Goal: Information Seeking & Learning: Learn about a topic

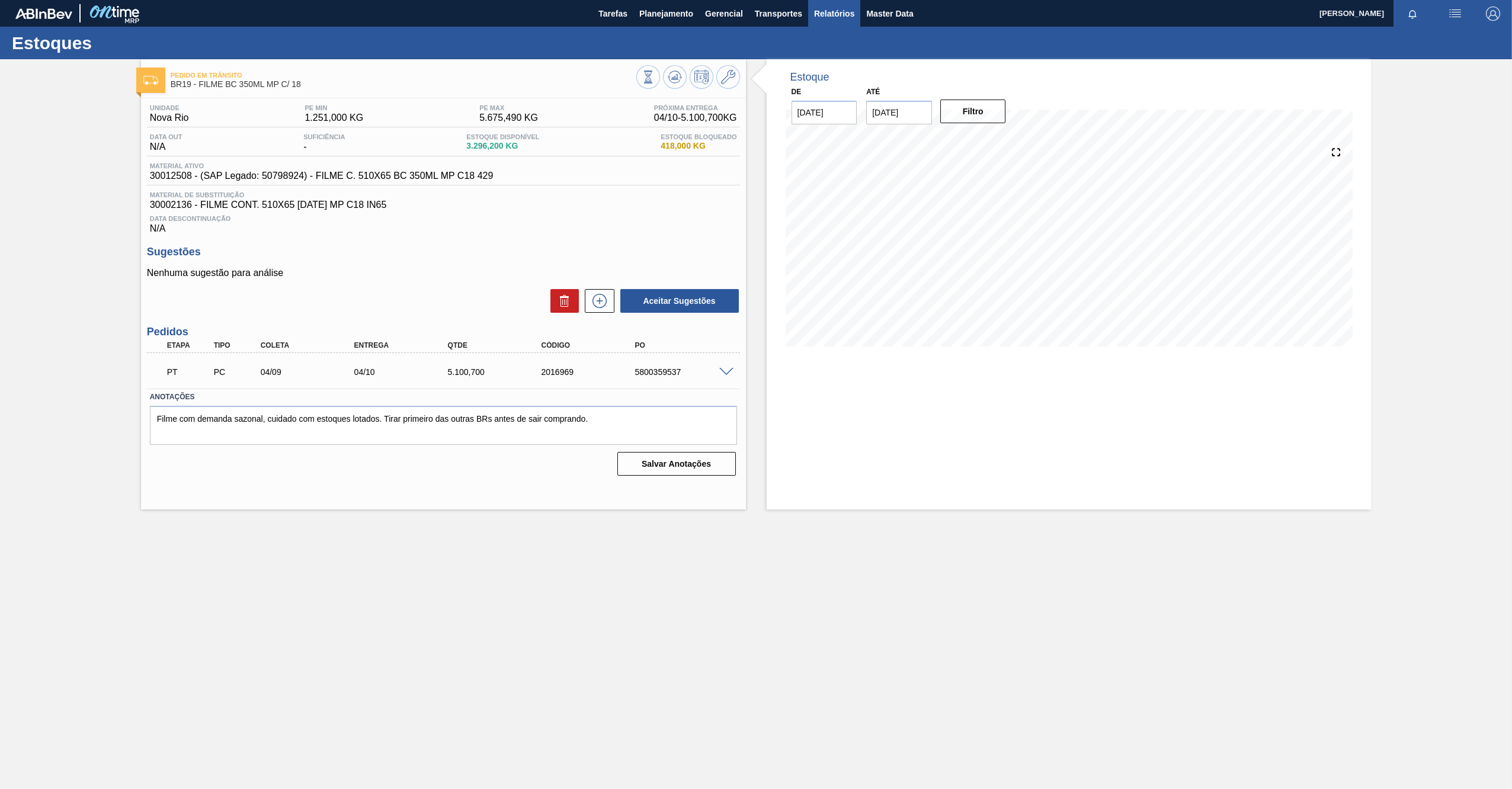
click at [823, 19] on span "Relatórios" at bounding box center [834, 13] width 40 height 14
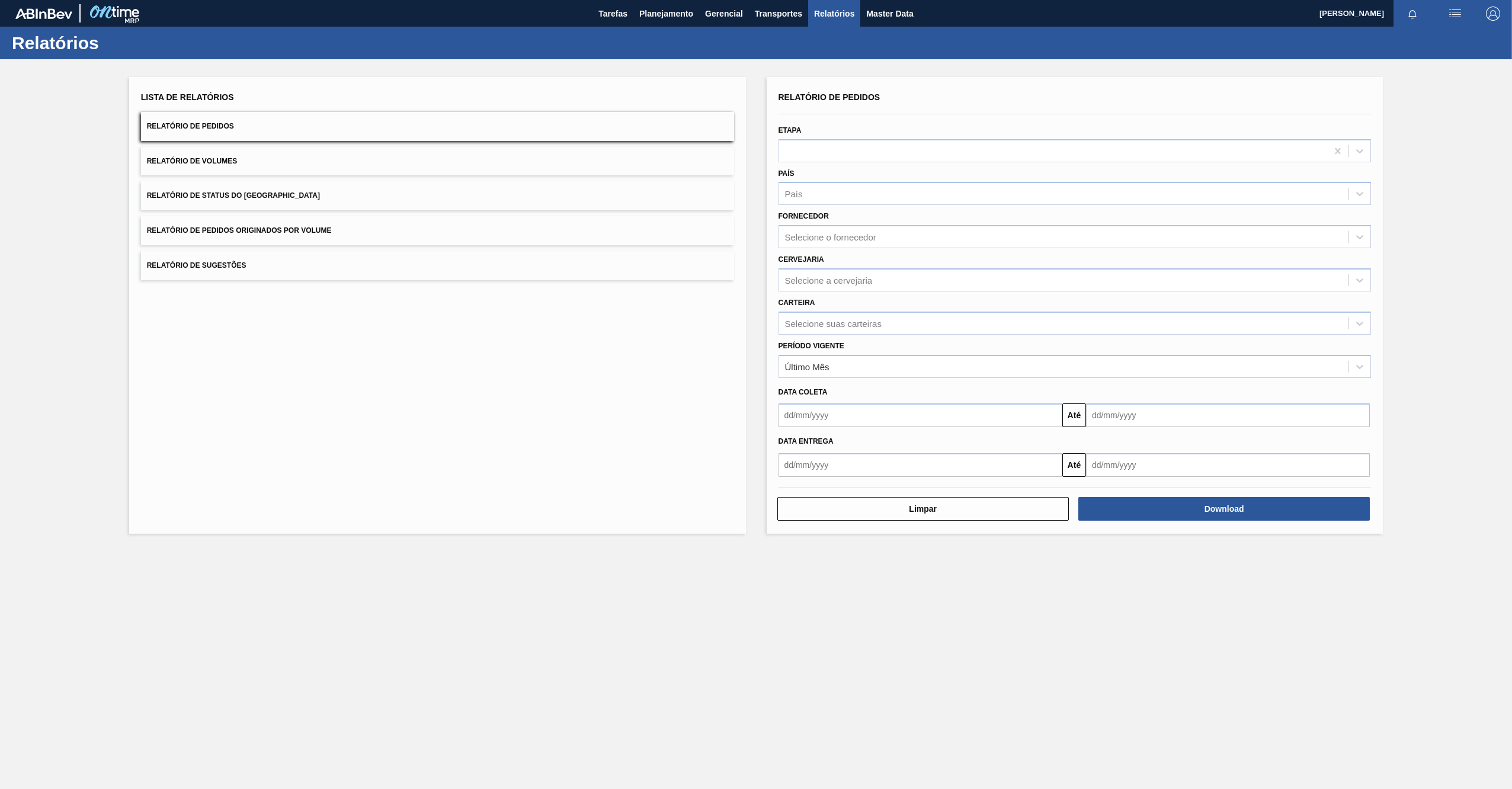
click at [215, 195] on span "Relatório de Status do [GEOGRAPHIC_DATA]" at bounding box center [233, 196] width 173 height 8
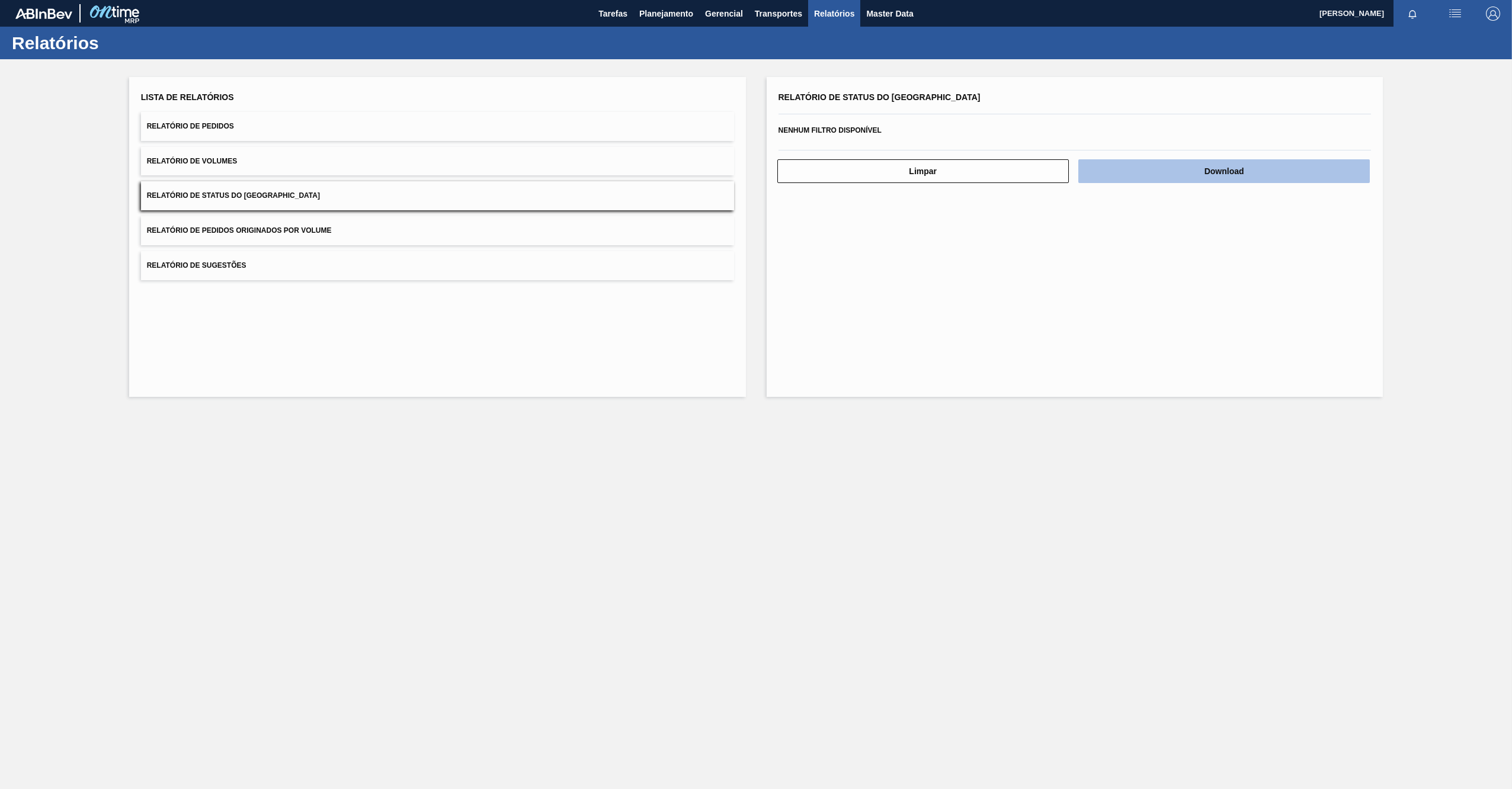
click at [1167, 164] on button "Download" at bounding box center [1223, 171] width 292 height 24
click at [685, 15] on span "Planejamento" at bounding box center [666, 13] width 54 height 14
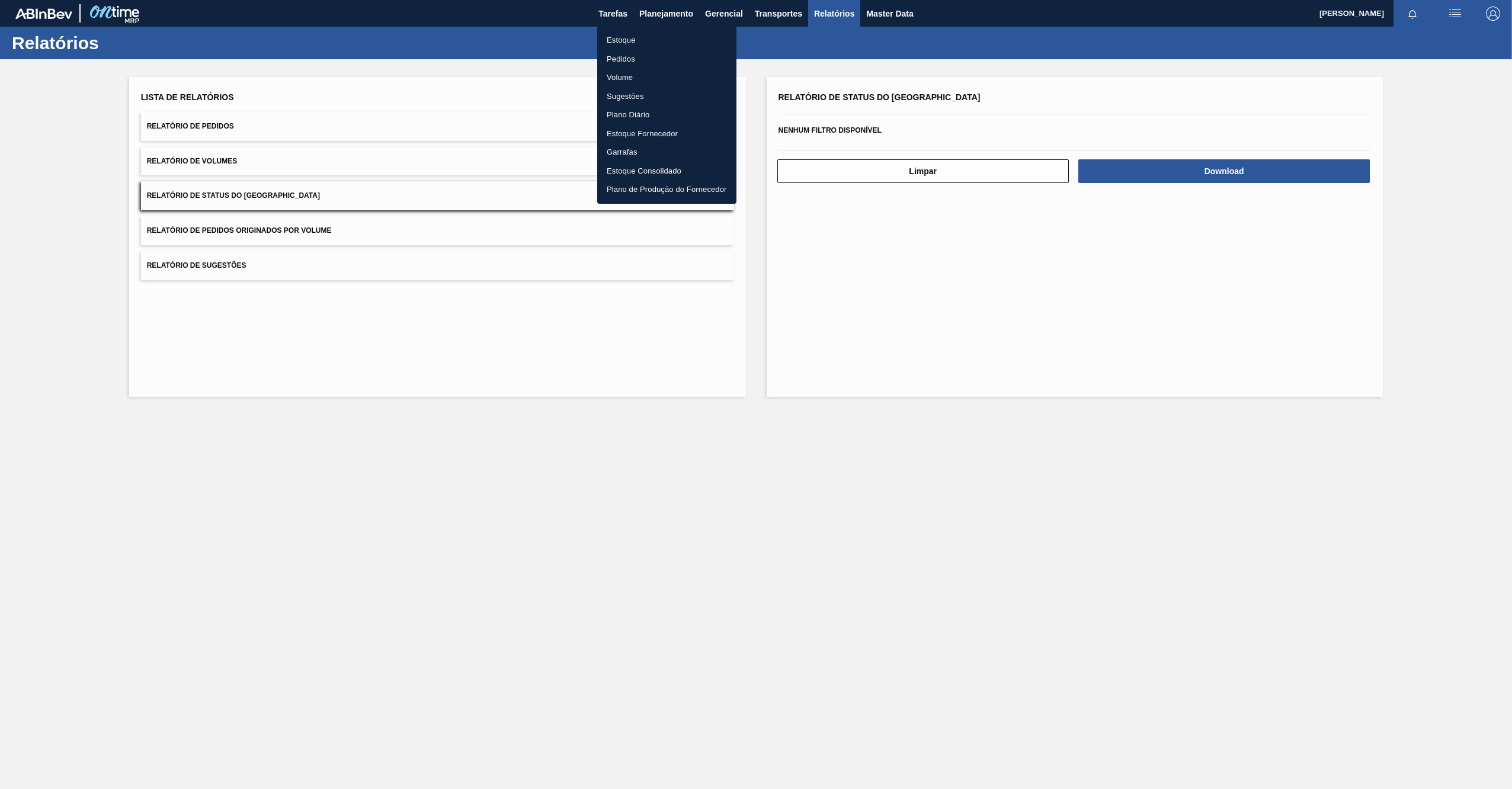
click at [622, 39] on li "Estoque" at bounding box center [666, 40] width 139 height 19
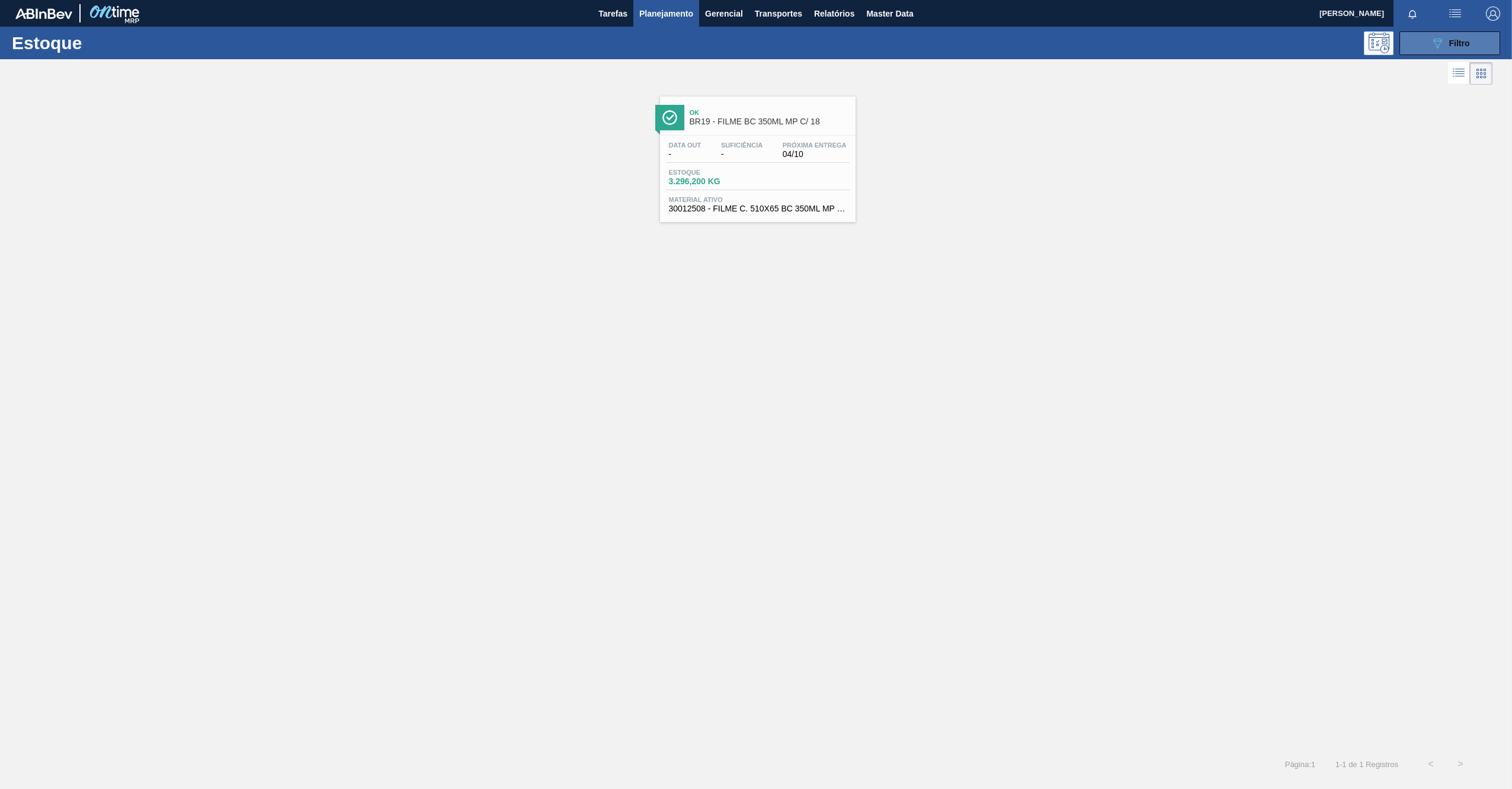
click at [1443, 40] on icon "089F7B8B-B2A5-4AFE-B5C0-19BA573D28AC" at bounding box center [1437, 43] width 14 height 14
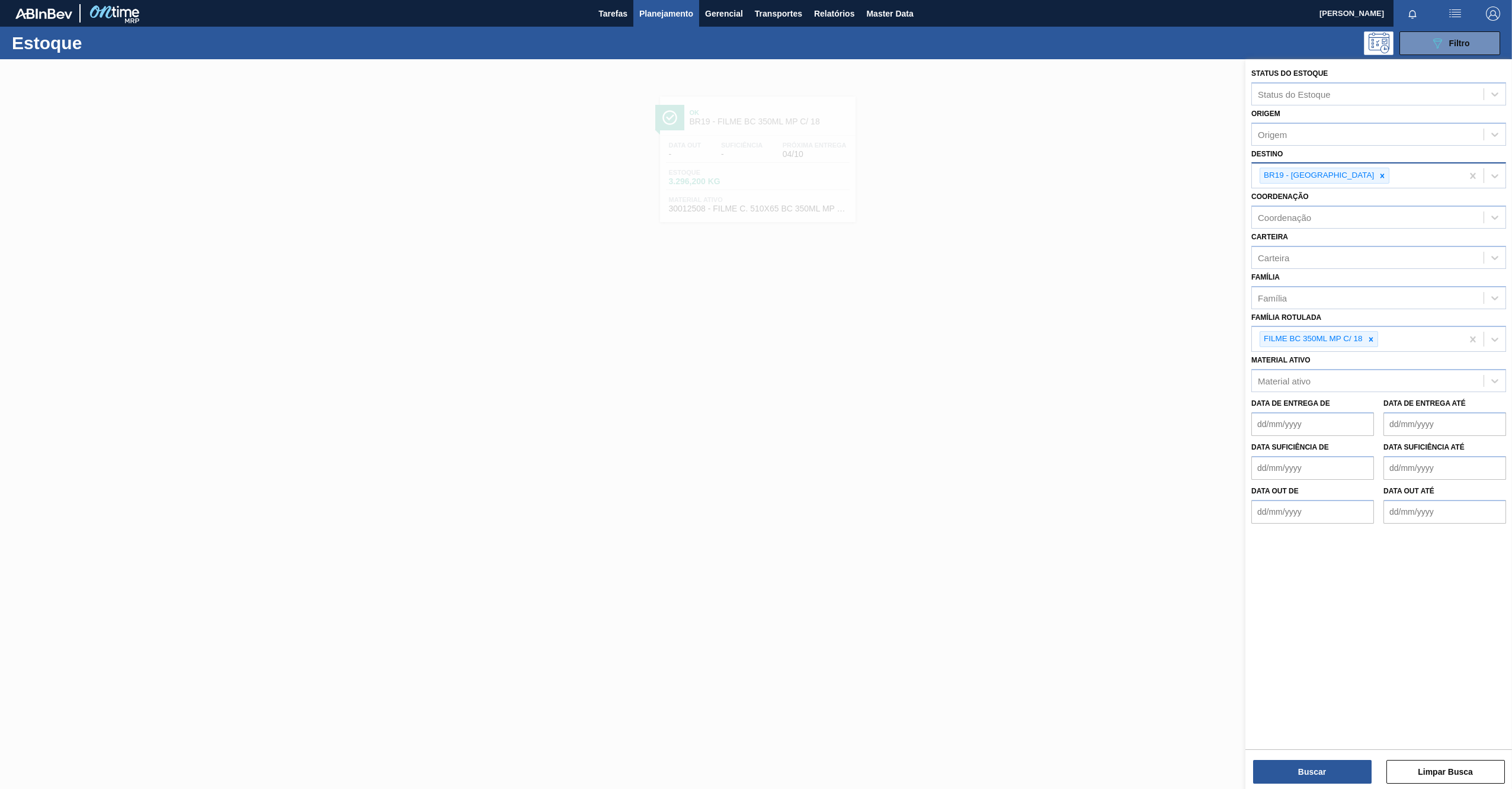
click at [1378, 174] on icon at bounding box center [1382, 176] width 8 height 8
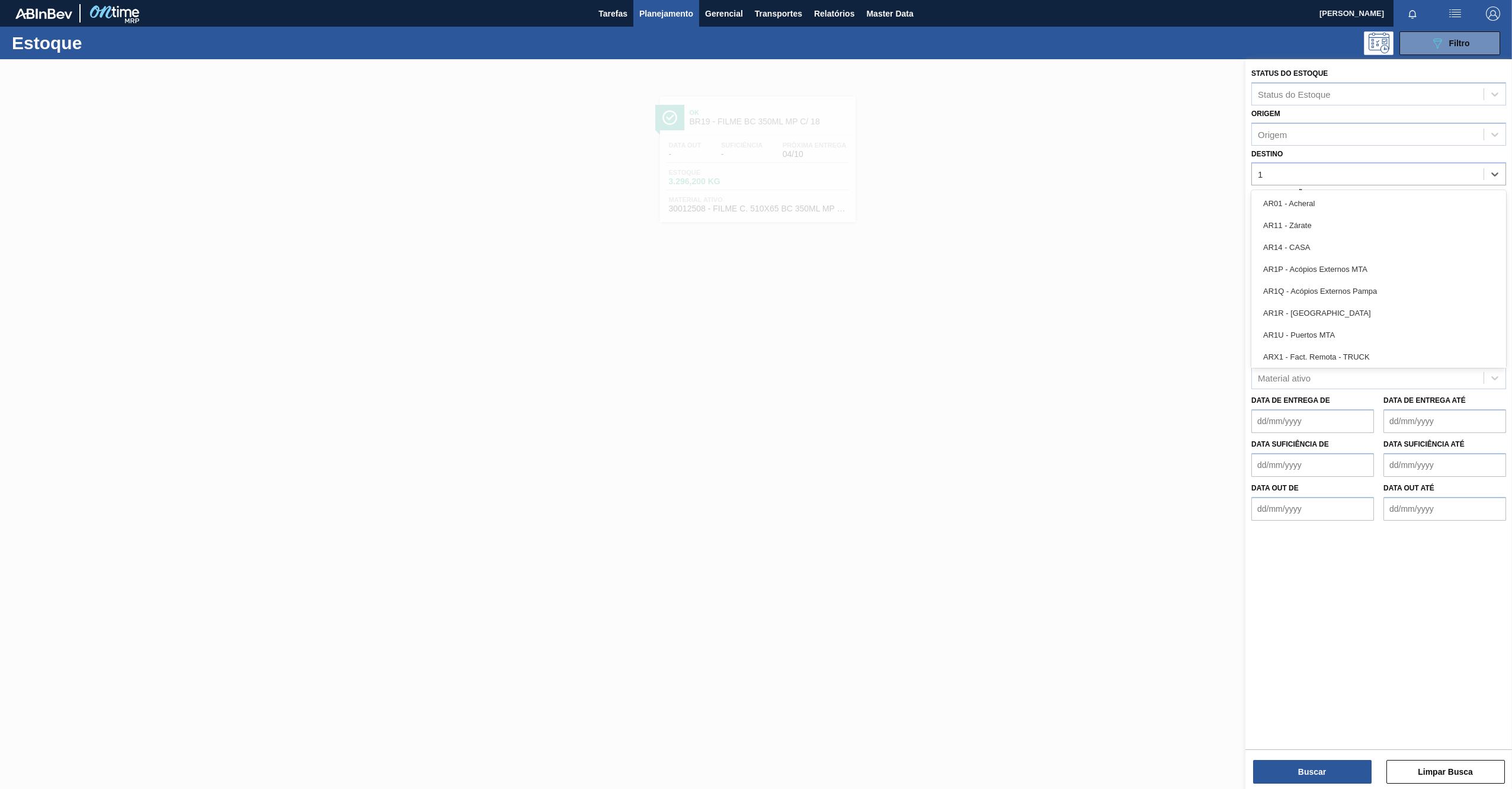
type input "15"
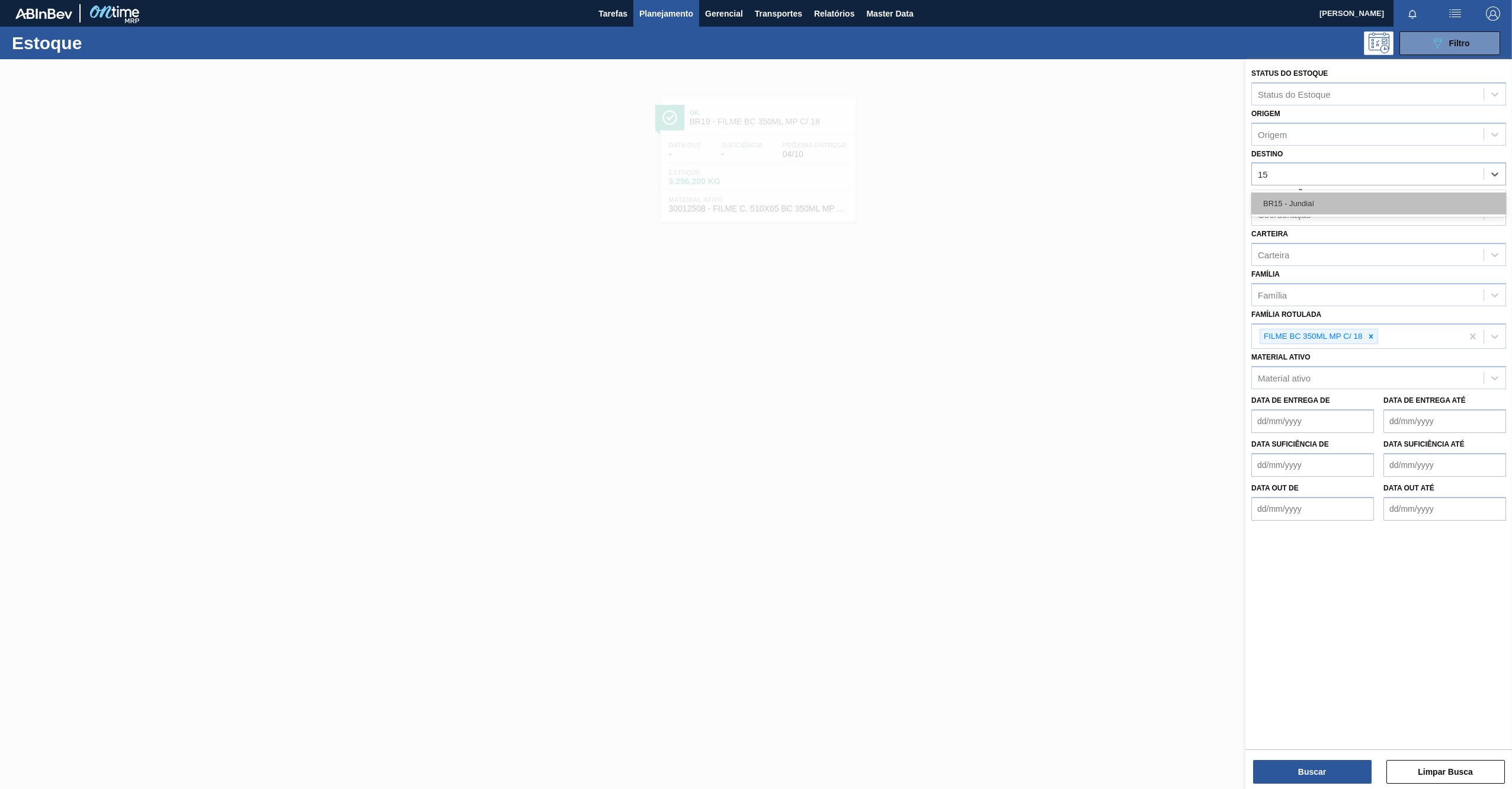
click at [1315, 204] on div "BR15 - Jundiaí" at bounding box center [1378, 203] width 255 height 22
click at [1370, 339] on icon at bounding box center [1370, 339] width 8 height 8
paste Rotulada "RÓTULO PLÁSTICO GCA 1,5L AH"
type Rotulada "RÓTULO PLÁSTICO GCA 1,5L AH"
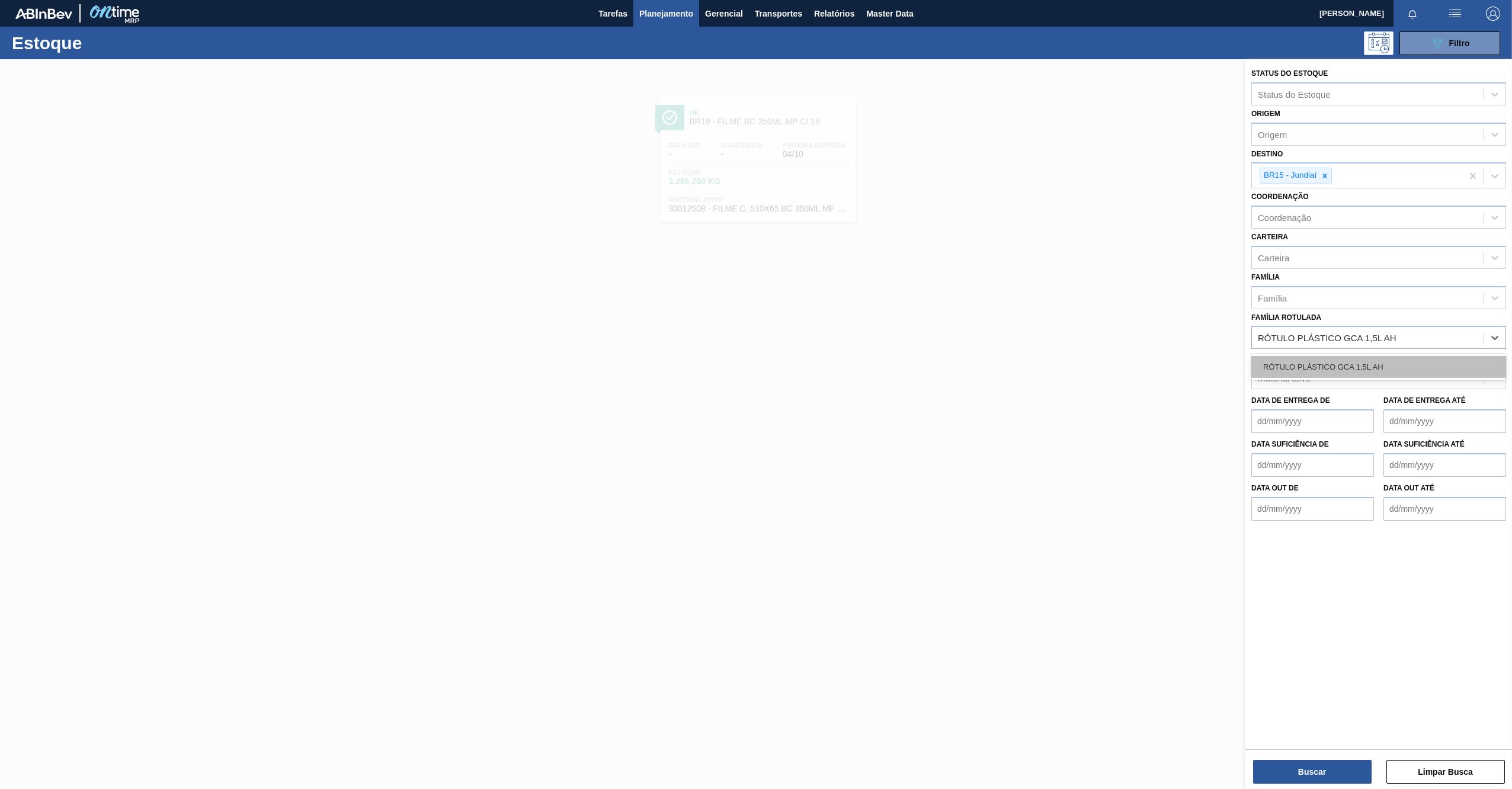
click at [1344, 358] on div "RÓTULO PLÁSTICO GCA 1,5L AH" at bounding box center [1378, 367] width 255 height 22
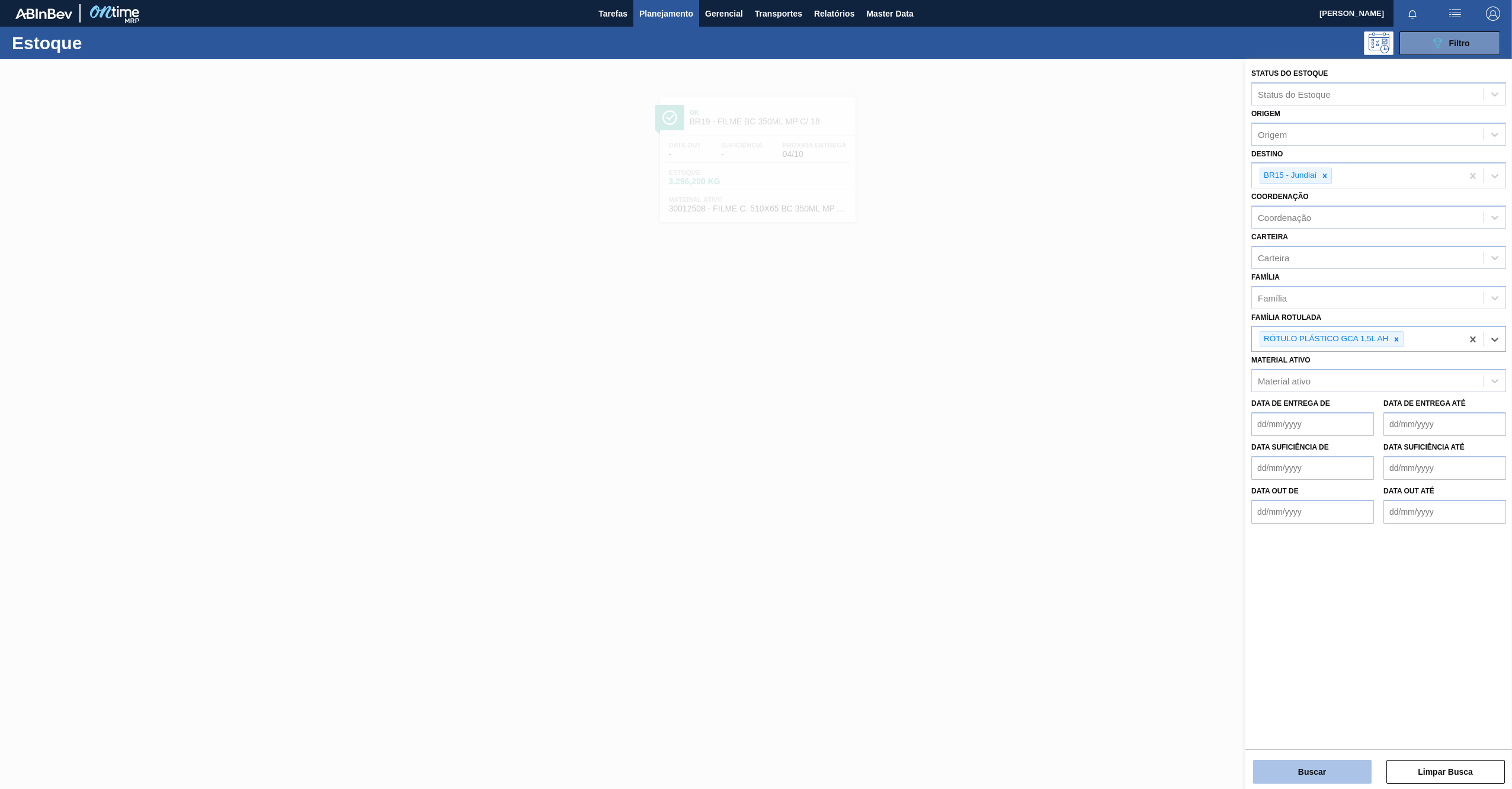
click at [1318, 771] on button "Buscar" at bounding box center [1312, 772] width 118 height 24
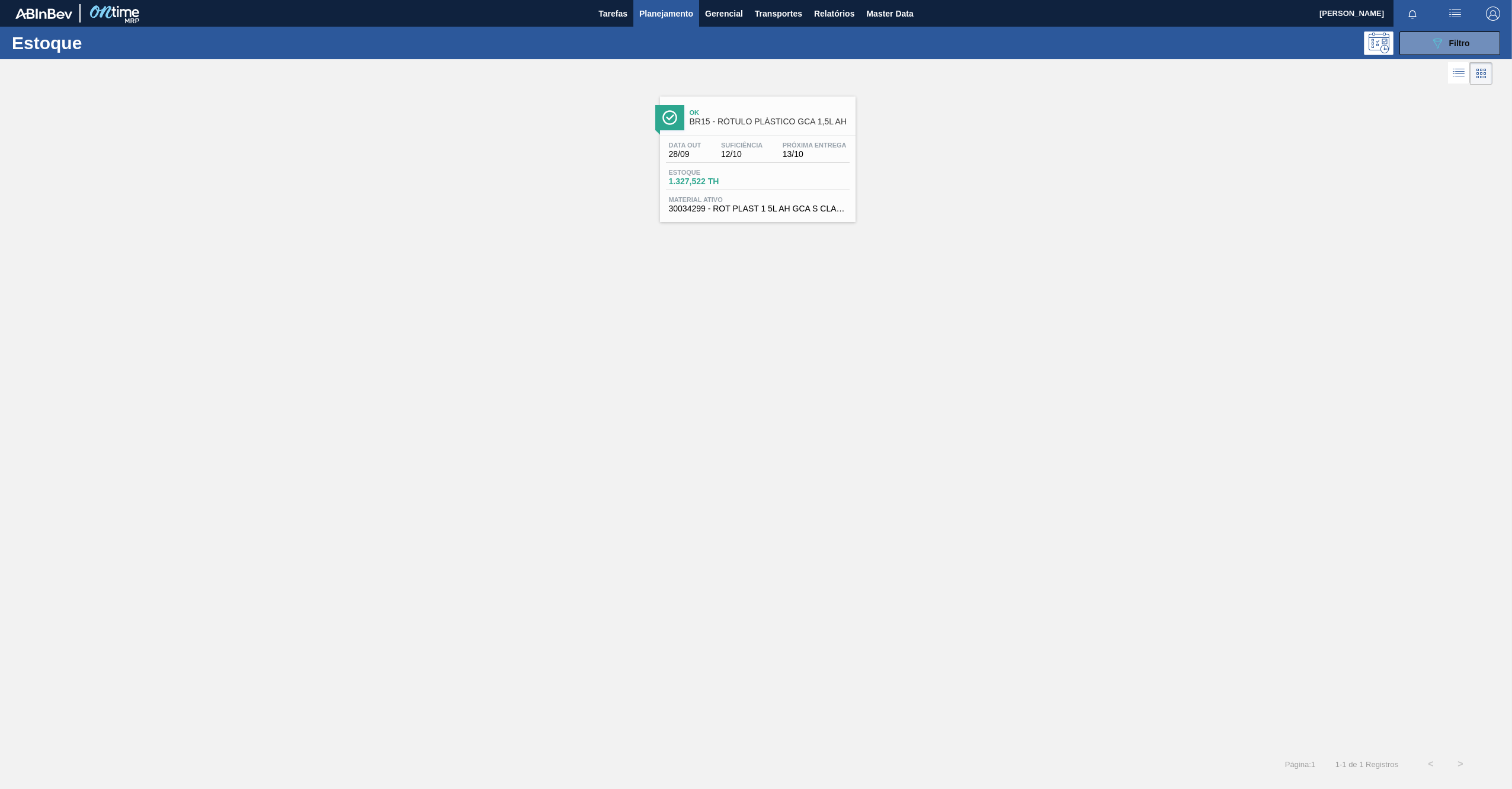
click at [771, 156] on div "Data [DATE] Suficiência 12/10 Próxima Entrega 13/10" at bounding box center [757, 152] width 184 height 22
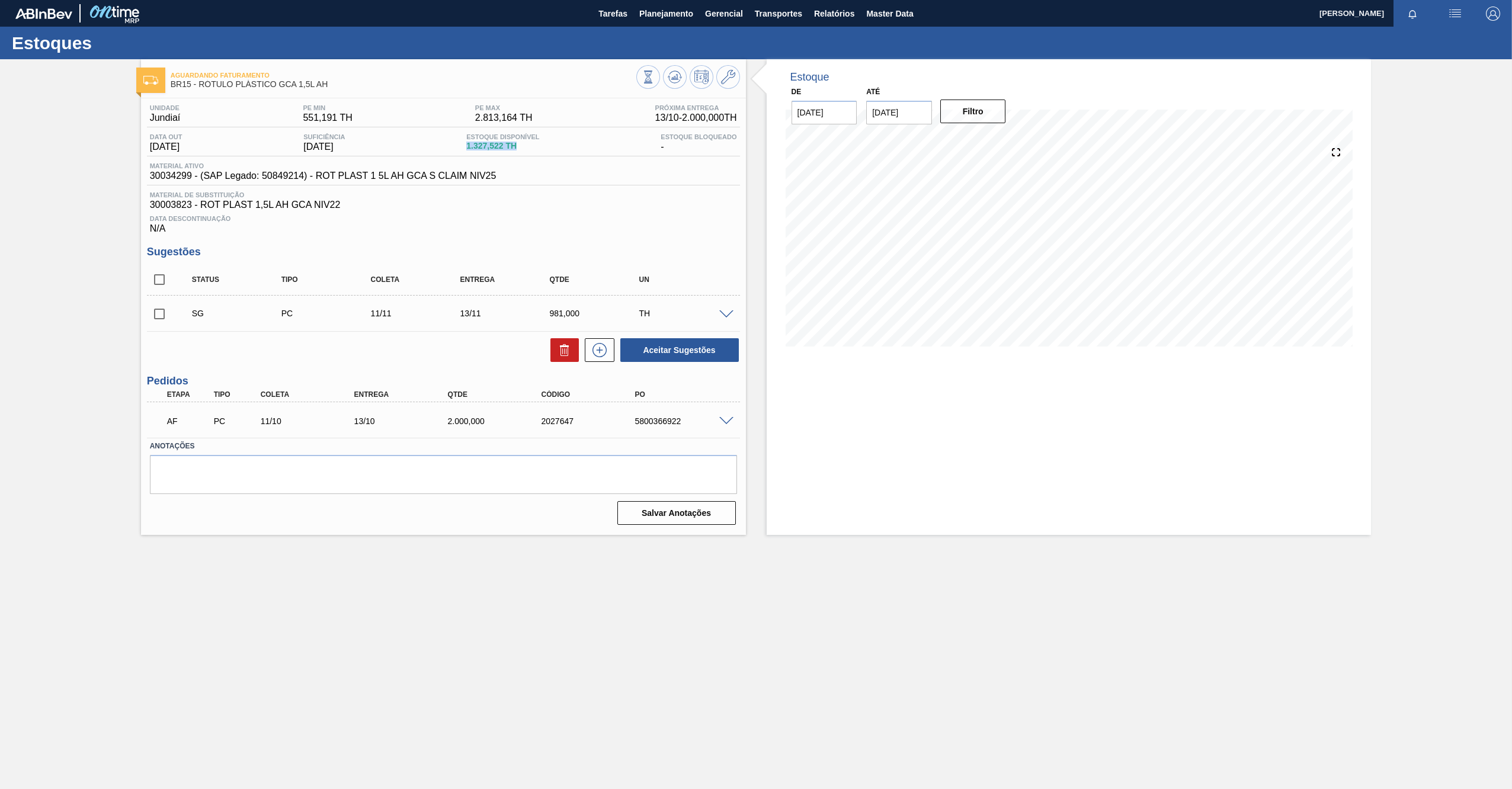
drag, startPoint x: 504, startPoint y: 149, endPoint x: 475, endPoint y: 146, distance: 29.2
click at [475, 146] on div "Estoque Disponível 1.327,522 TH" at bounding box center [502, 142] width 78 height 19
drag, startPoint x: 475, startPoint y: 146, endPoint x: 446, endPoint y: 176, distance: 41.7
click at [446, 176] on span "30034299 - (SAP Legado: 50849214) - ROT PLAST 1 5L AH GCA S CLAIM NIV25" at bounding box center [323, 176] width 346 height 11
click at [174, 202] on span "30003823 - ROT PLAST 1,5L AH GCA NIV22" at bounding box center [443, 205] width 587 height 11
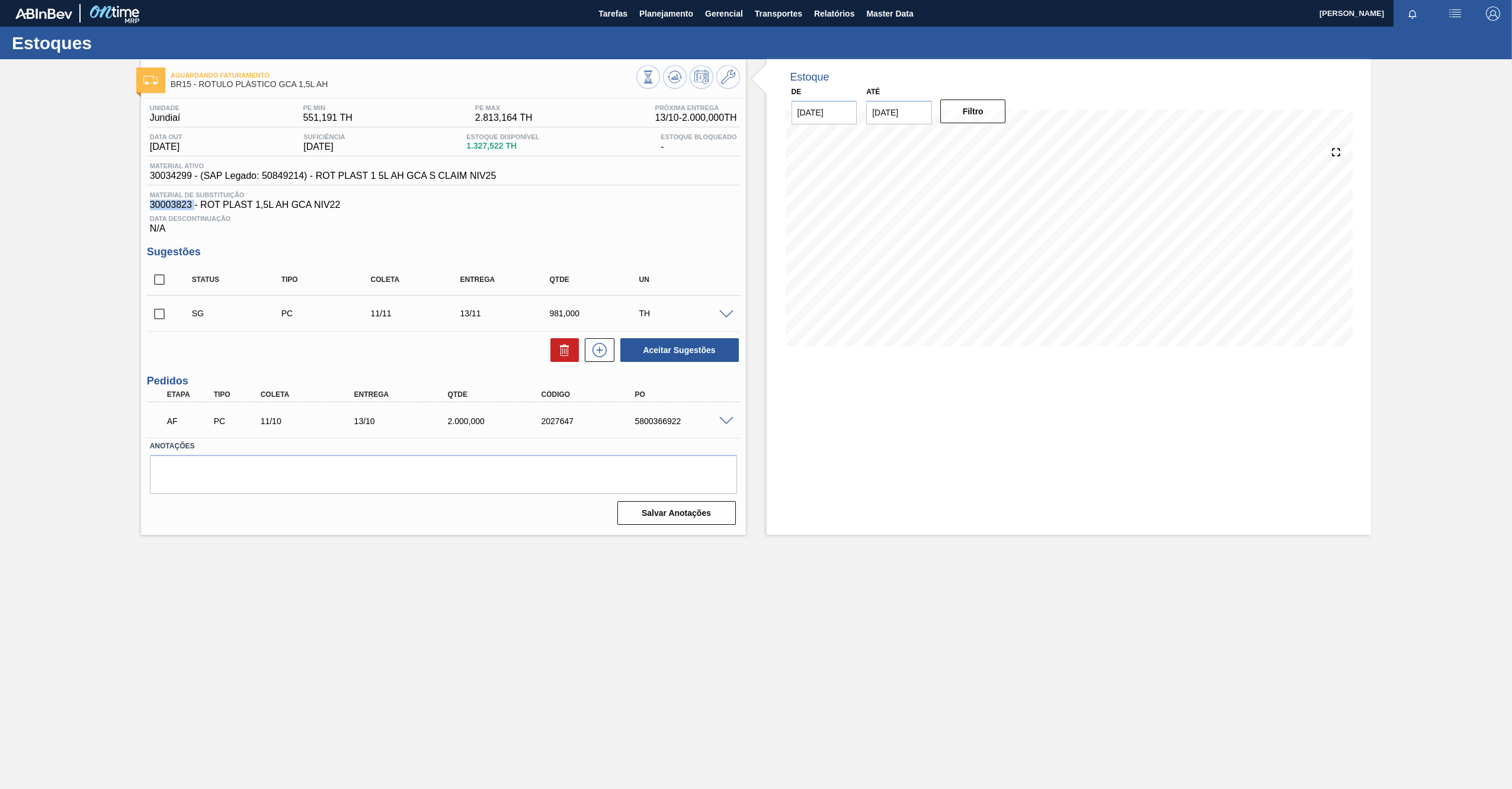
click at [174, 202] on span "30003823 - ROT PLAST 1,5L AH GCA NIV22" at bounding box center [443, 205] width 587 height 11
copy span "30003823"
click at [723, 82] on icon at bounding box center [728, 77] width 14 height 14
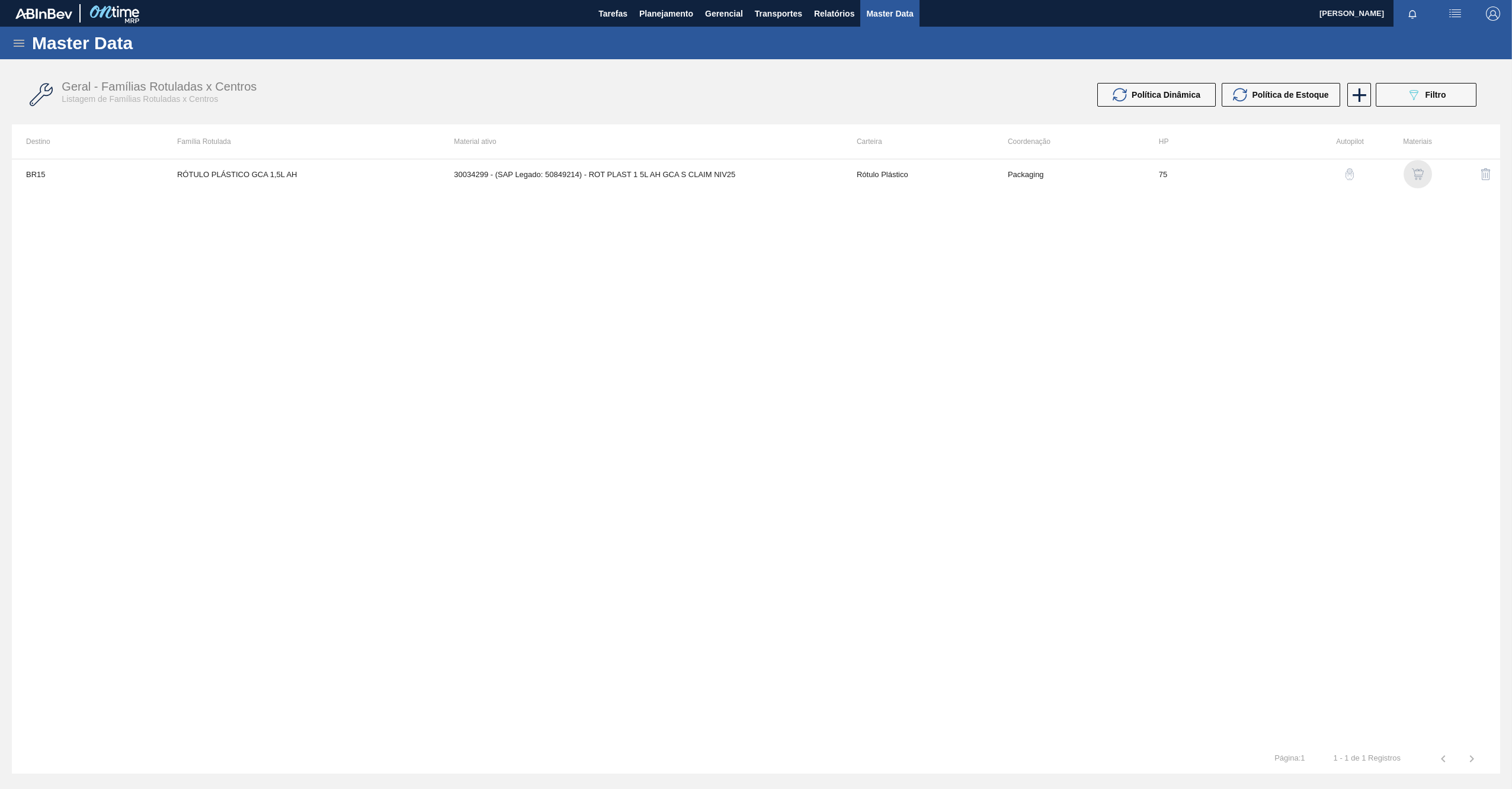
click at [1420, 169] on img "button" at bounding box center [1417, 174] width 12 height 12
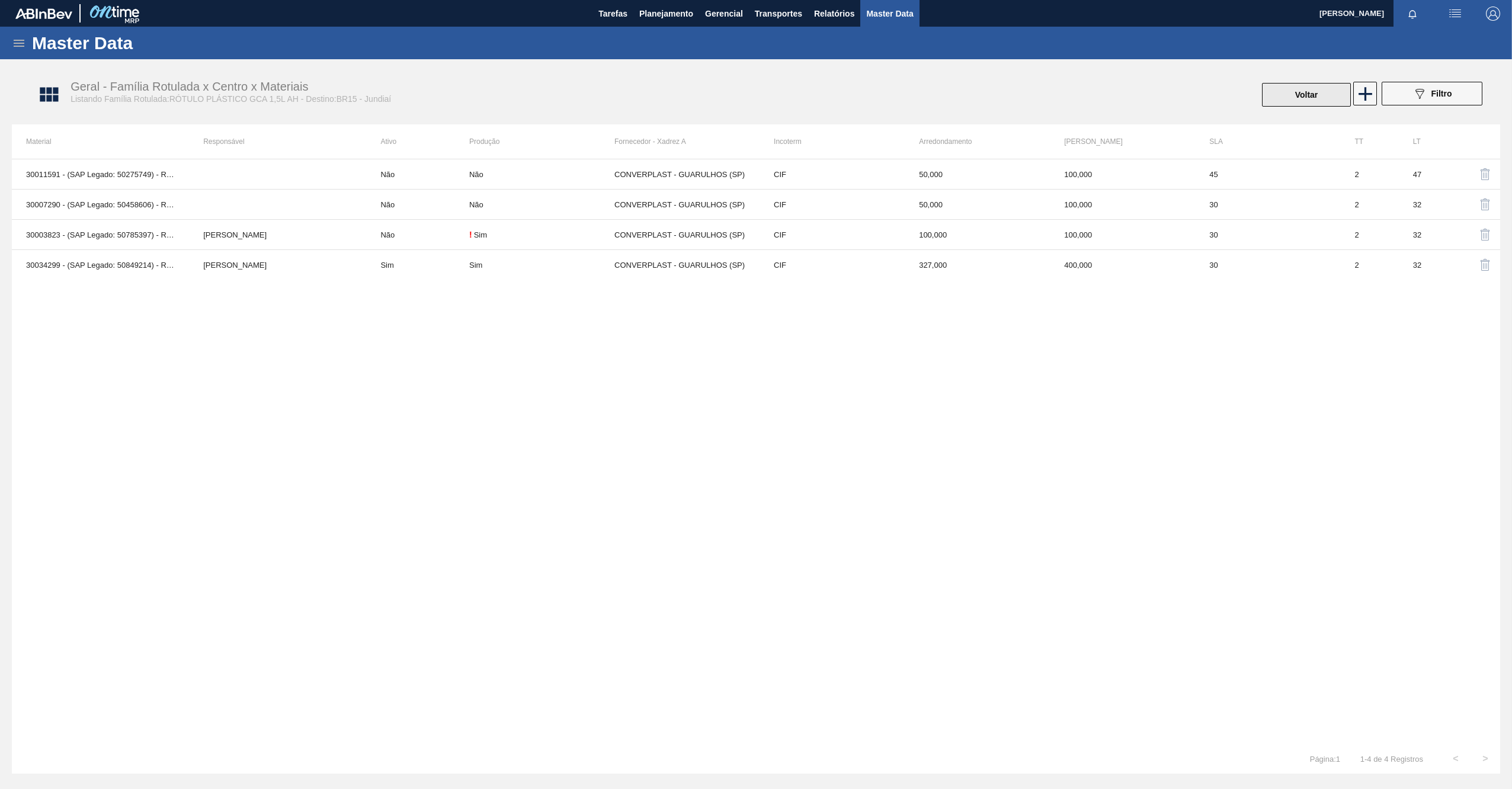
click at [1326, 96] on button "Voltar" at bounding box center [1306, 95] width 88 height 24
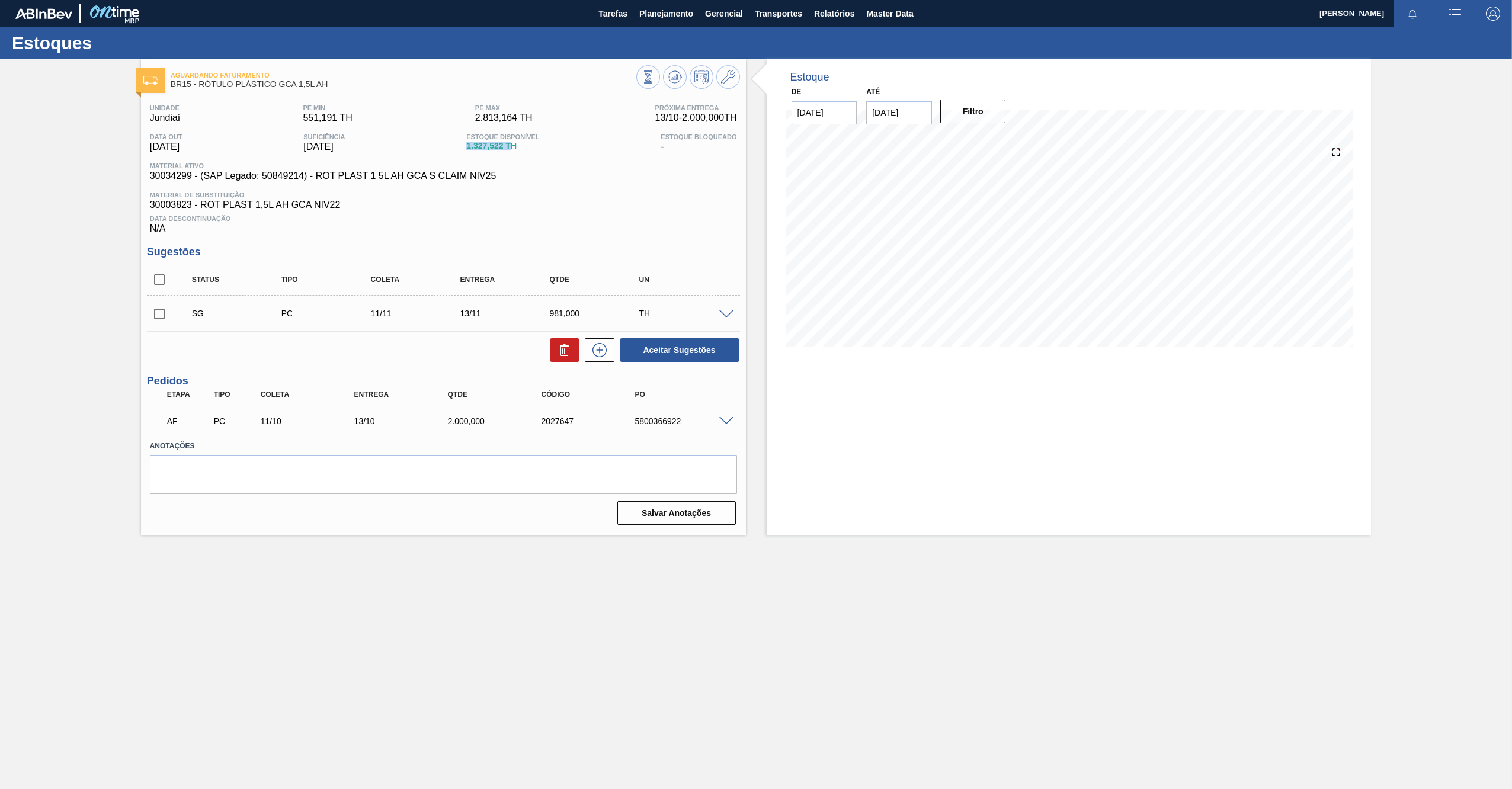
drag, startPoint x: 517, startPoint y: 151, endPoint x: 469, endPoint y: 150, distance: 48.0
click at [469, 150] on div "Data out [DATE] Suficiência [DATE] Estoque Disponível 1.327,522 TH Estoque Bloq…" at bounding box center [443, 145] width 593 height 23
drag, startPoint x: 469, startPoint y: 150, endPoint x: 385, endPoint y: 212, distance: 104.4
click at [386, 212] on div "Data Descontinuação N/A" at bounding box center [443, 222] width 593 height 24
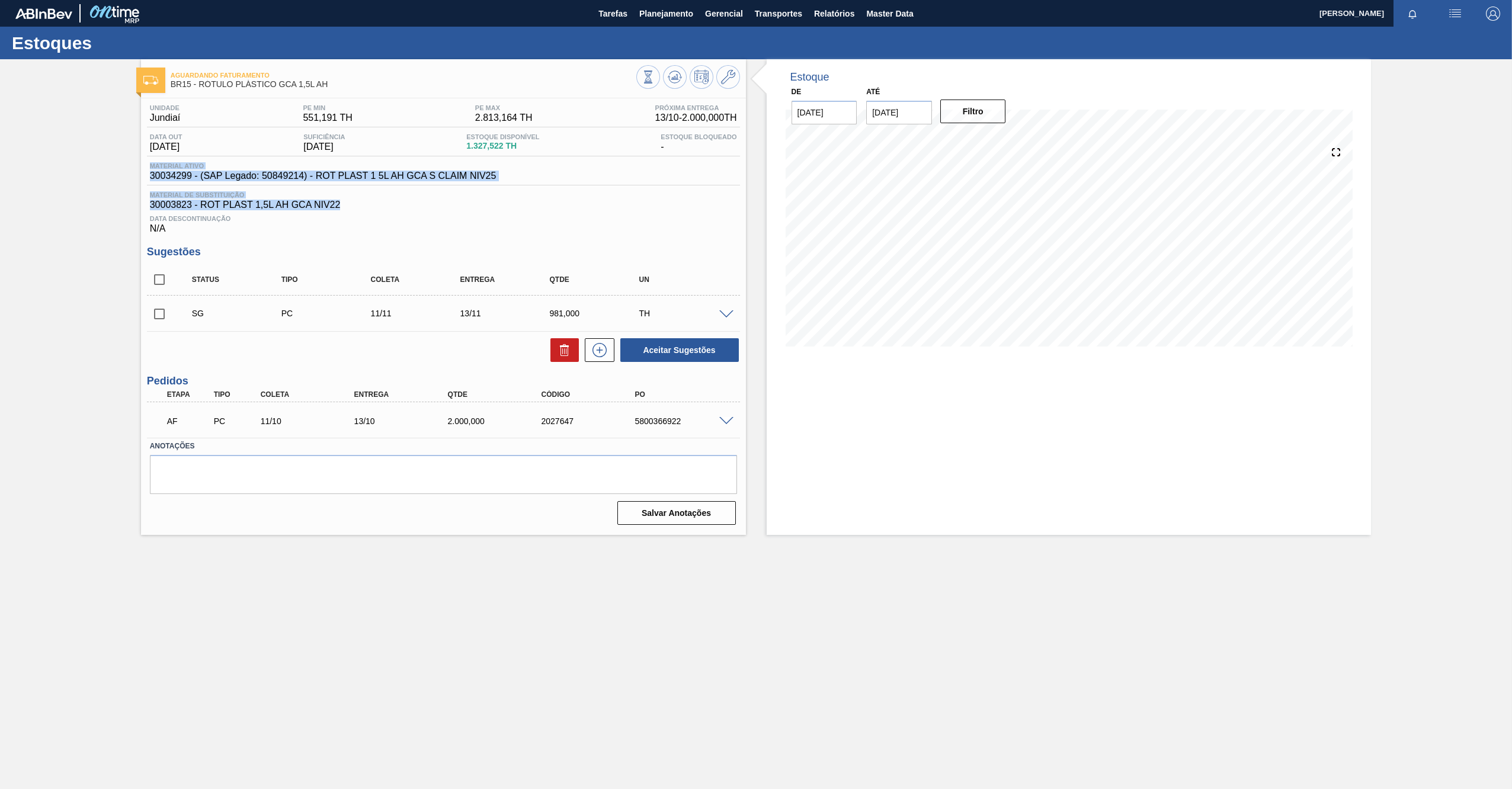
drag, startPoint x: 152, startPoint y: 164, endPoint x: 345, endPoint y: 208, distance: 198.0
click at [345, 208] on div "Unidade Jundiaí PE MIN 551,191 TH PE MAX 2.813,164 TH Próxima Entrega 13/10 - 2…" at bounding box center [443, 169] width 593 height 130
drag, startPoint x: 345, startPoint y: 208, endPoint x: 333, endPoint y: 213, distance: 13.0
click at [335, 213] on div "Data Descontinuação N/A" at bounding box center [443, 222] width 593 height 24
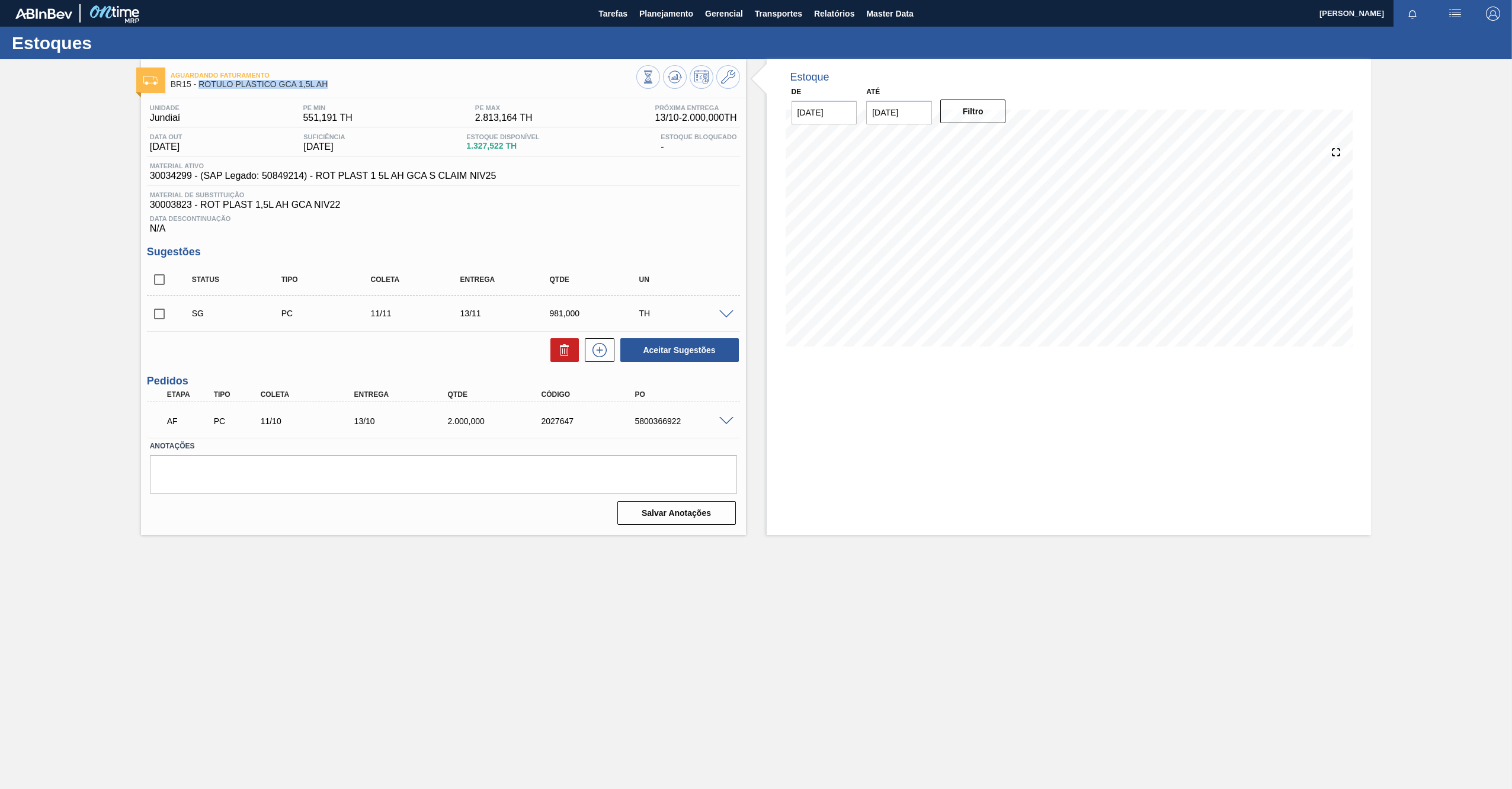
drag, startPoint x: 333, startPoint y: 81, endPoint x: 199, endPoint y: 86, distance: 134.1
click at [199, 86] on span "BR15 - RÓTULO PLÁSTICO GCA 1,5L AH" at bounding box center [403, 85] width 466 height 9
copy span "RÓTULO PLÁSTICO GCA 1,5L AH"
click at [688, 14] on span "Planejamento" at bounding box center [666, 13] width 54 height 14
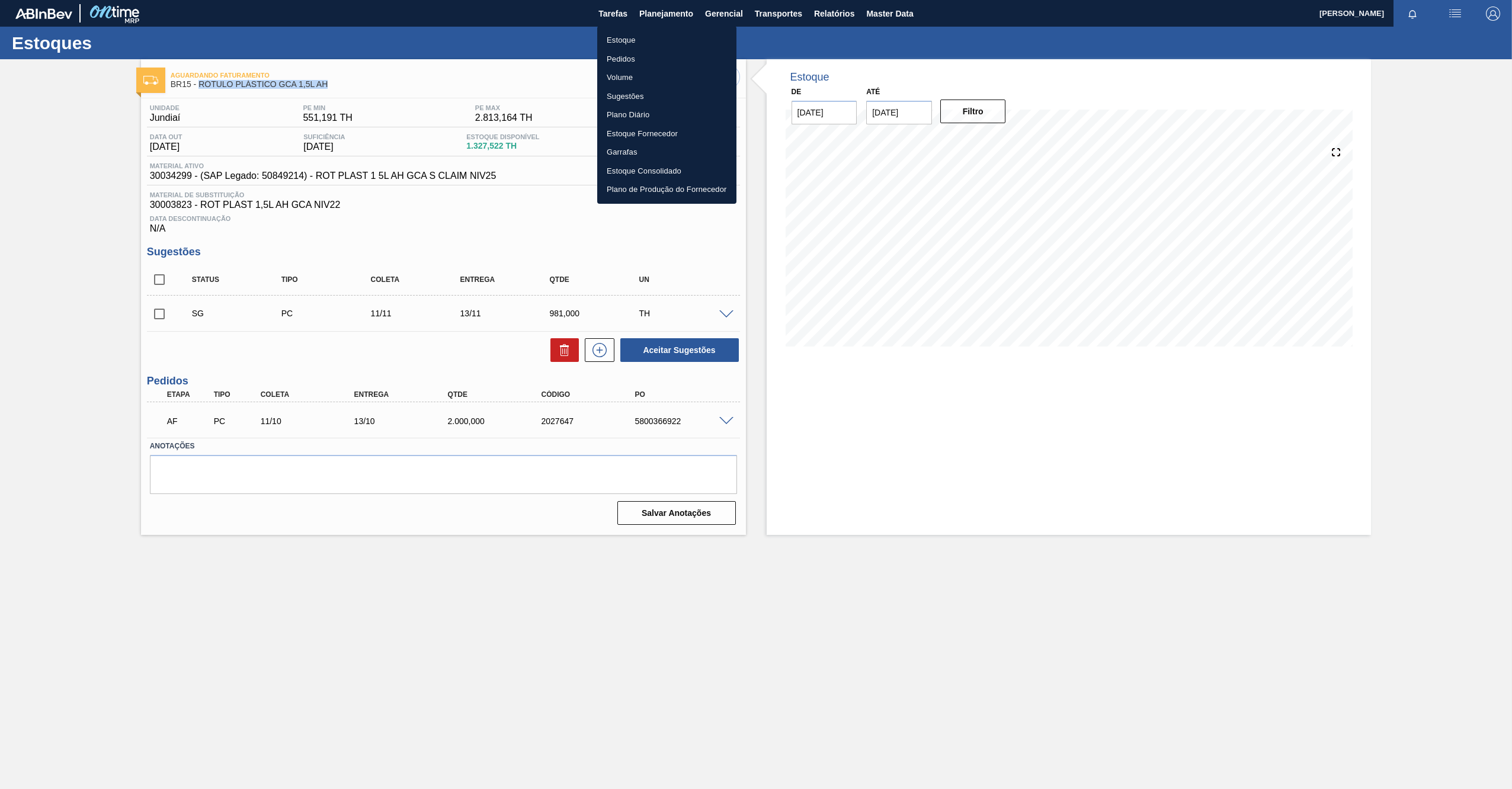
drag, startPoint x: 631, startPoint y: 40, endPoint x: 656, endPoint y: 42, distance: 25.1
click at [631, 39] on li "Estoque" at bounding box center [666, 40] width 139 height 19
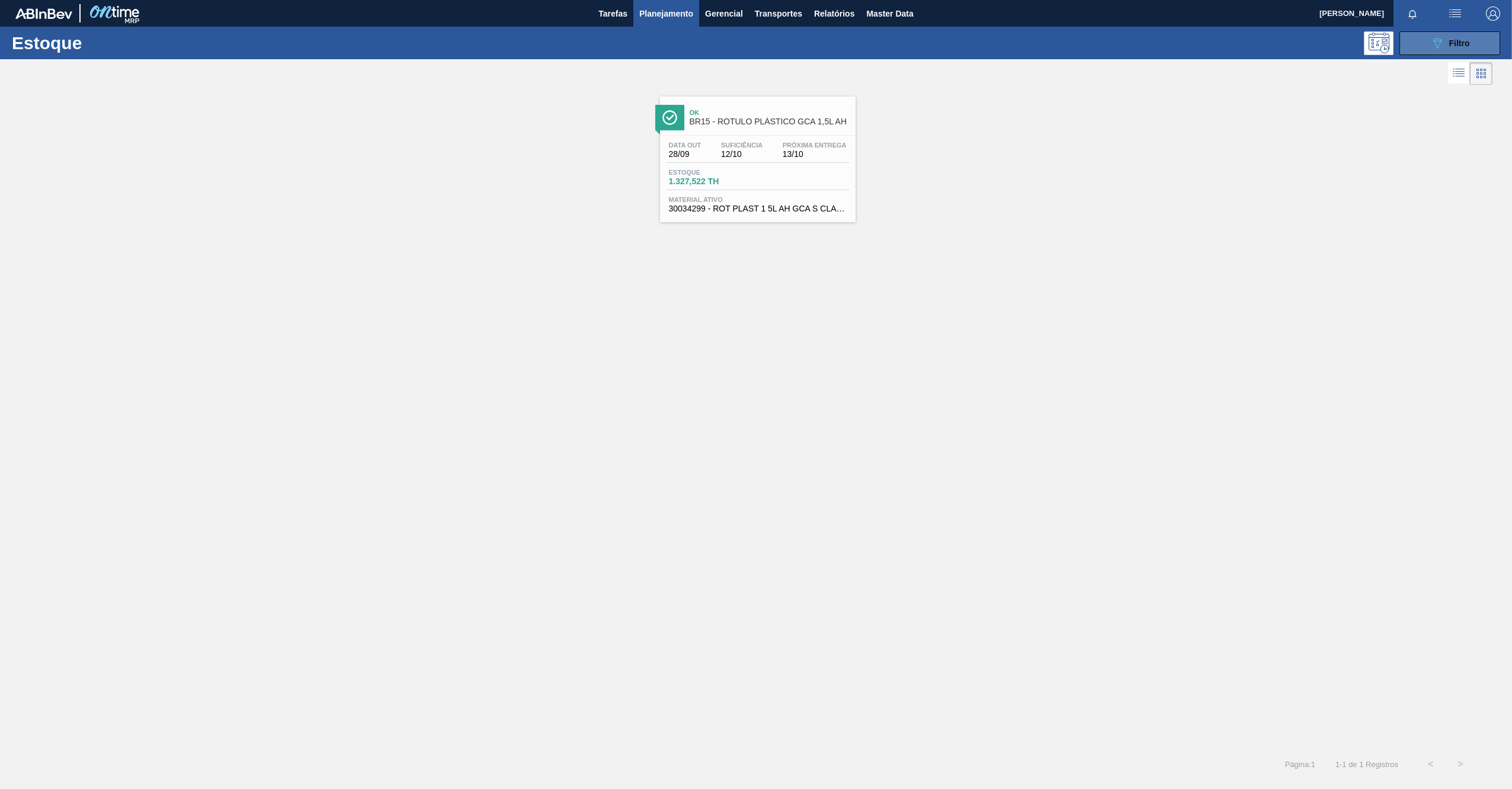
click at [1479, 42] on button "089F7B8B-B2A5-4AFE-B5C0-19BA573D28AC Filtro" at bounding box center [1449, 43] width 101 height 24
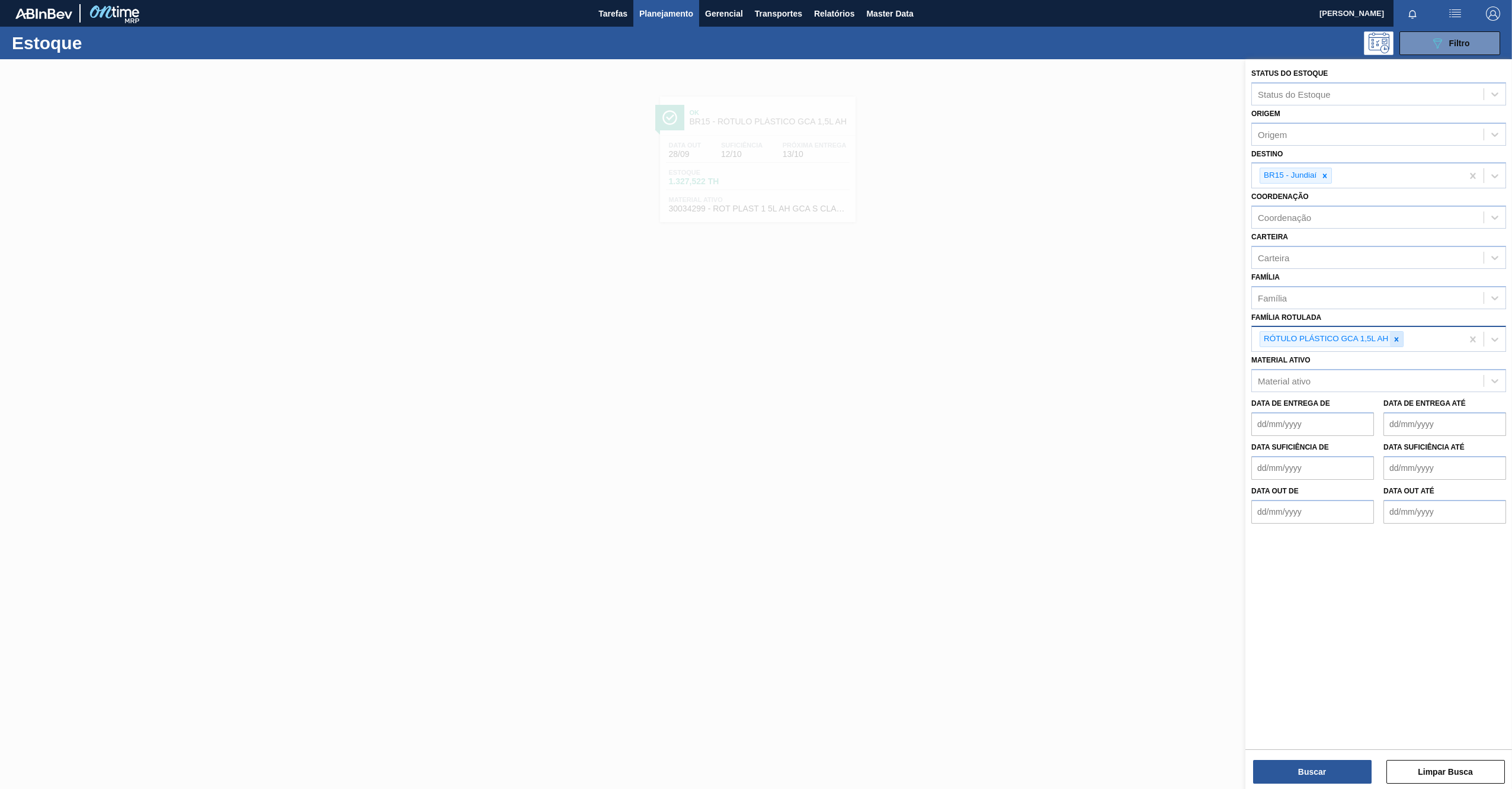
click at [1399, 339] on icon at bounding box center [1396, 339] width 8 height 8
paste Rotulada "FILME STRETCH 23MICRA"
type Rotulada "FILME STRETCH 23MICRA"
click at [1333, 374] on div "FILME STRETCH 23MICRA" at bounding box center [1378, 367] width 255 height 22
click at [1327, 176] on icon at bounding box center [1324, 176] width 8 height 8
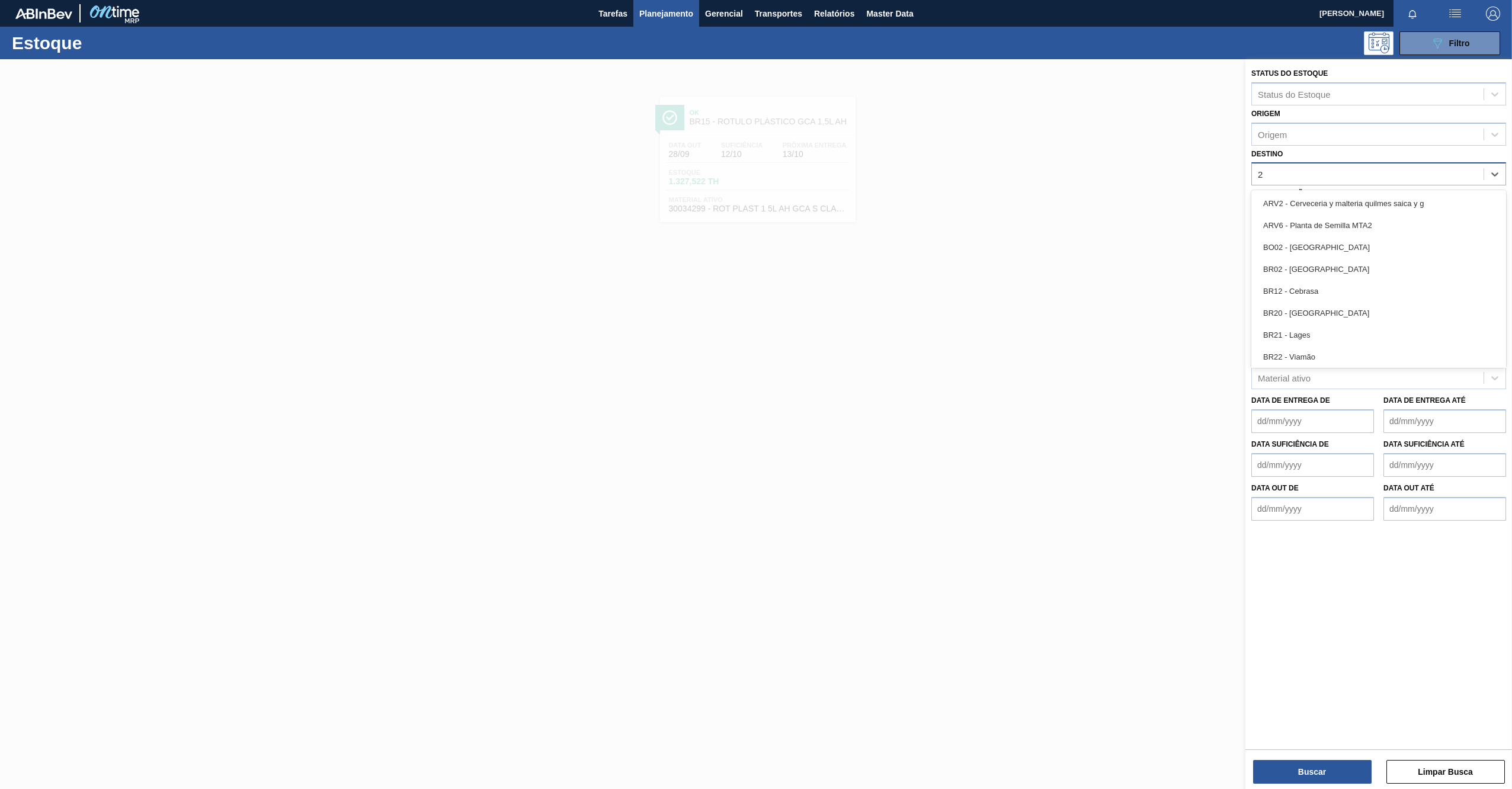
type input "27"
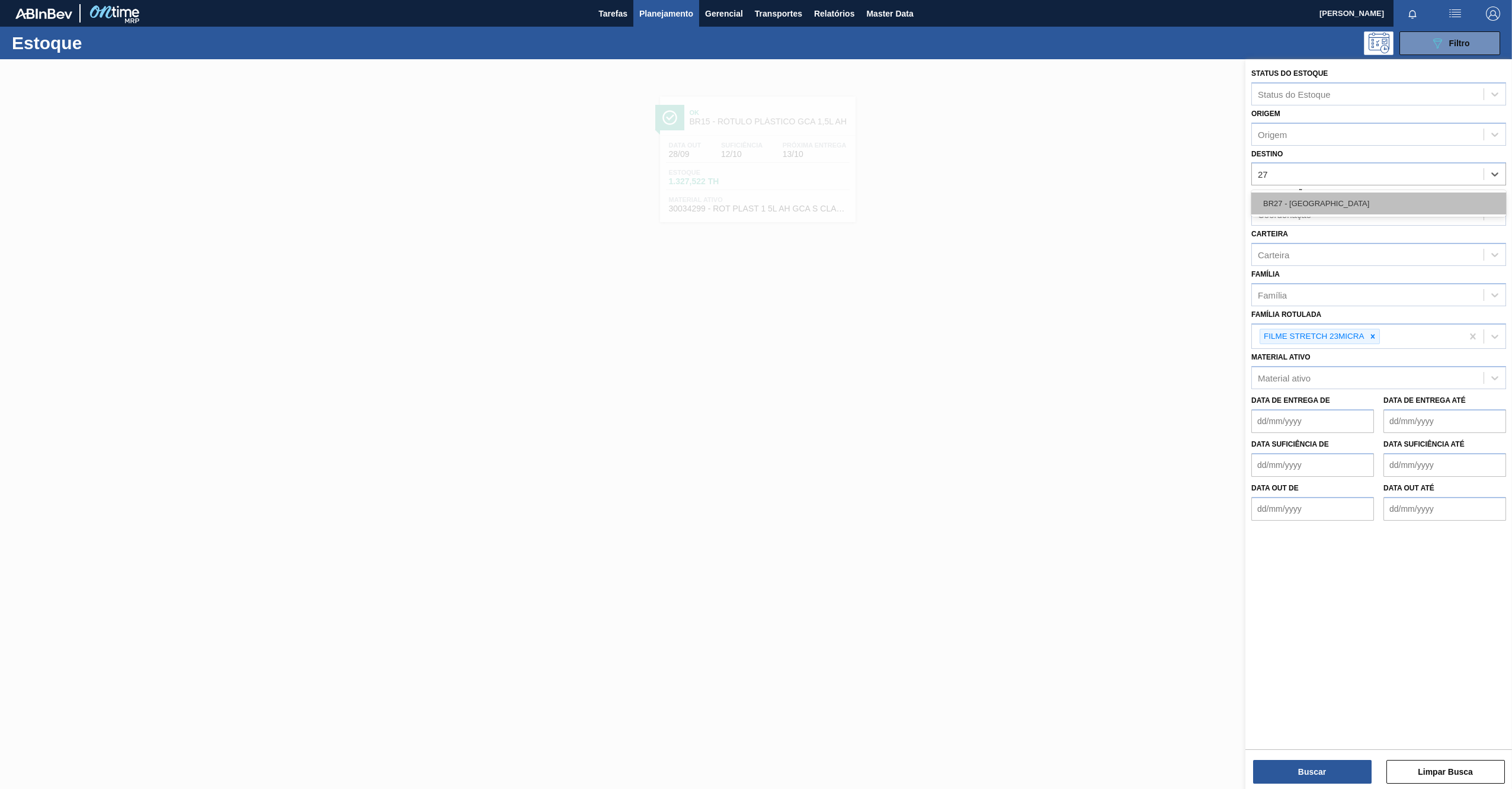
click at [1303, 201] on div "BR27 - [GEOGRAPHIC_DATA]" at bounding box center [1378, 203] width 255 height 22
click at [1309, 767] on button "Buscar" at bounding box center [1312, 772] width 118 height 24
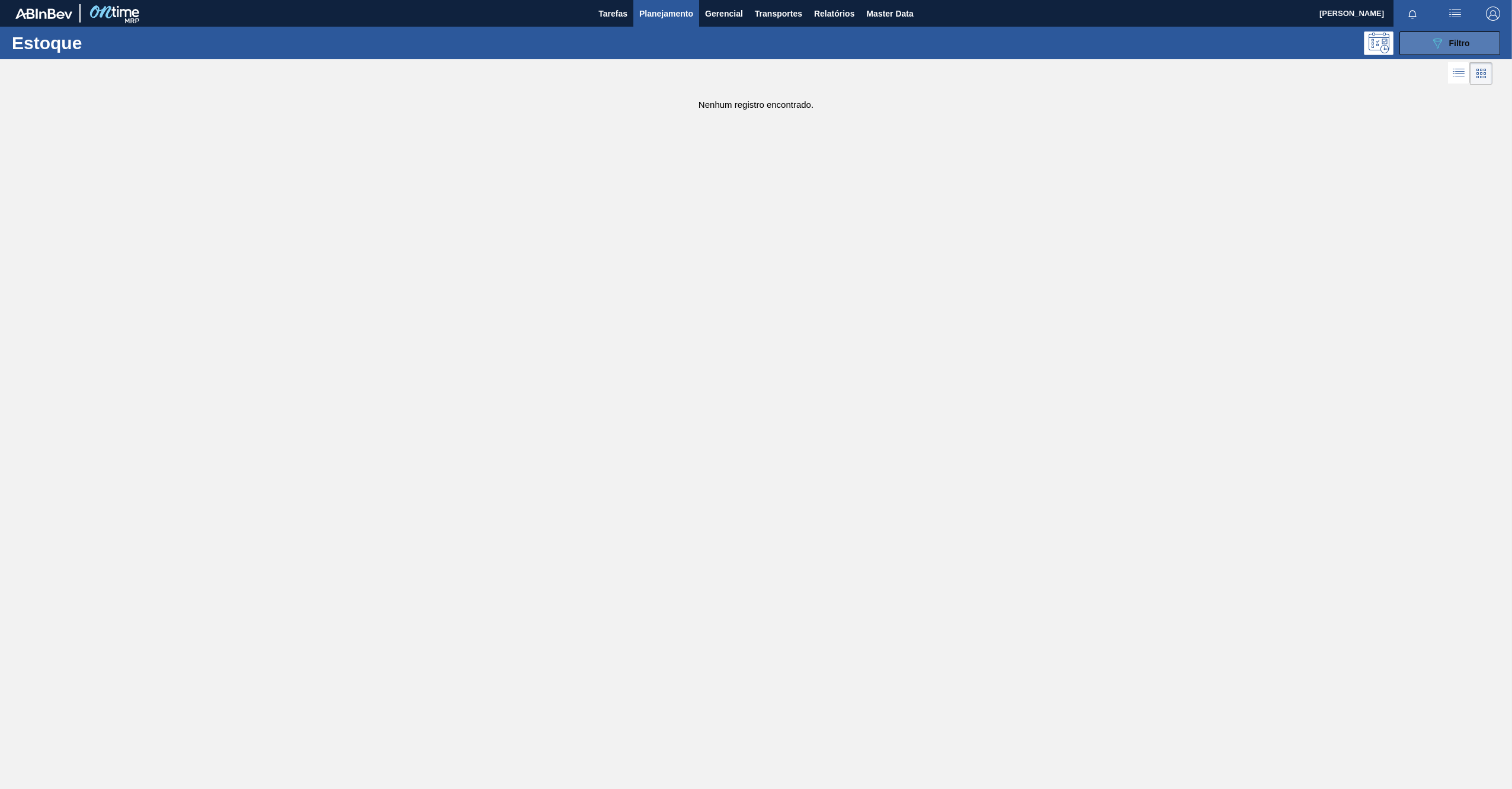
click at [1434, 32] on button "089F7B8B-B2A5-4AFE-B5C0-19BA573D28AC Filtro" at bounding box center [1449, 43] width 101 height 24
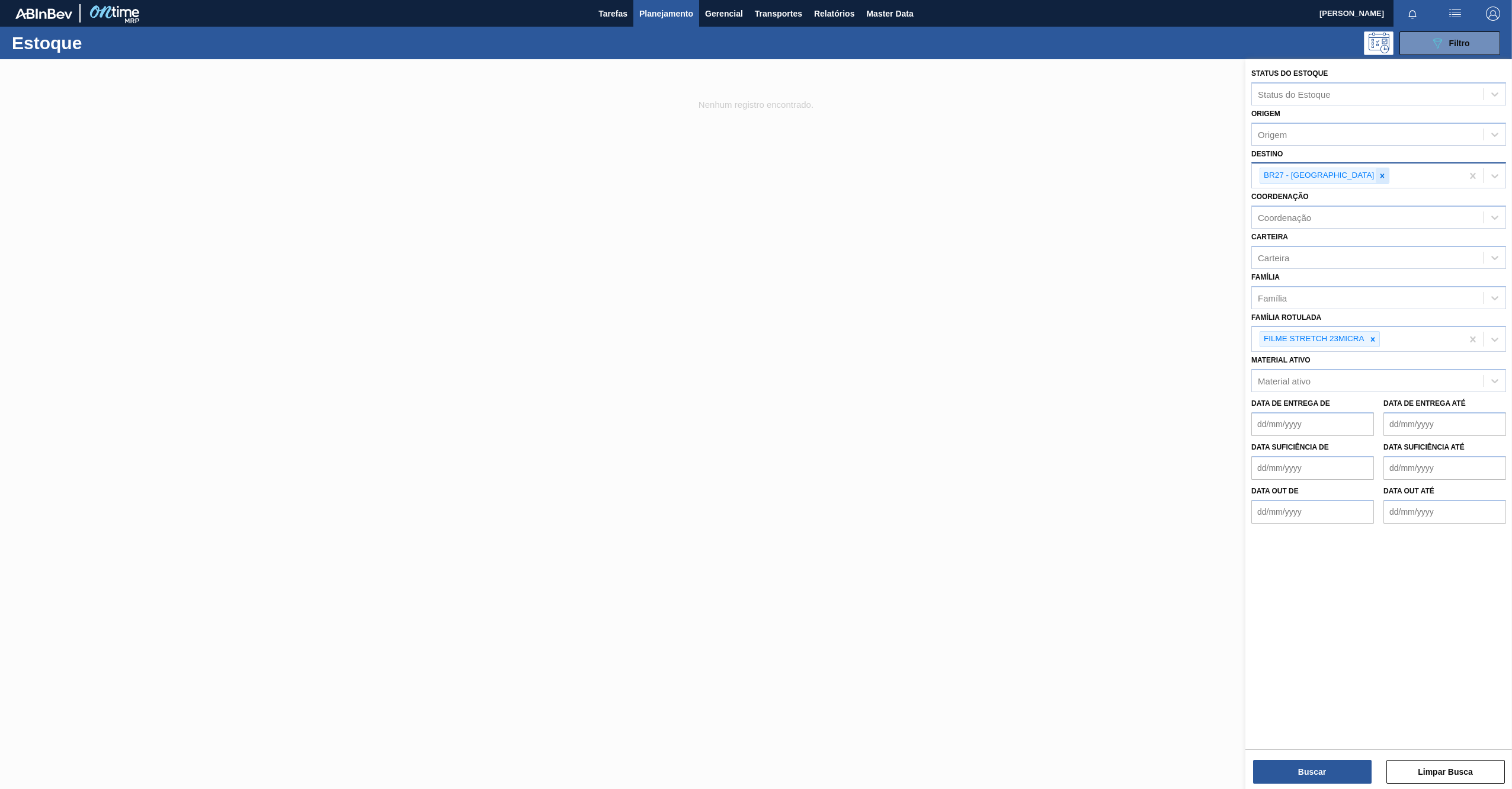
click at [1378, 177] on icon at bounding box center [1382, 176] width 8 height 8
type input "03"
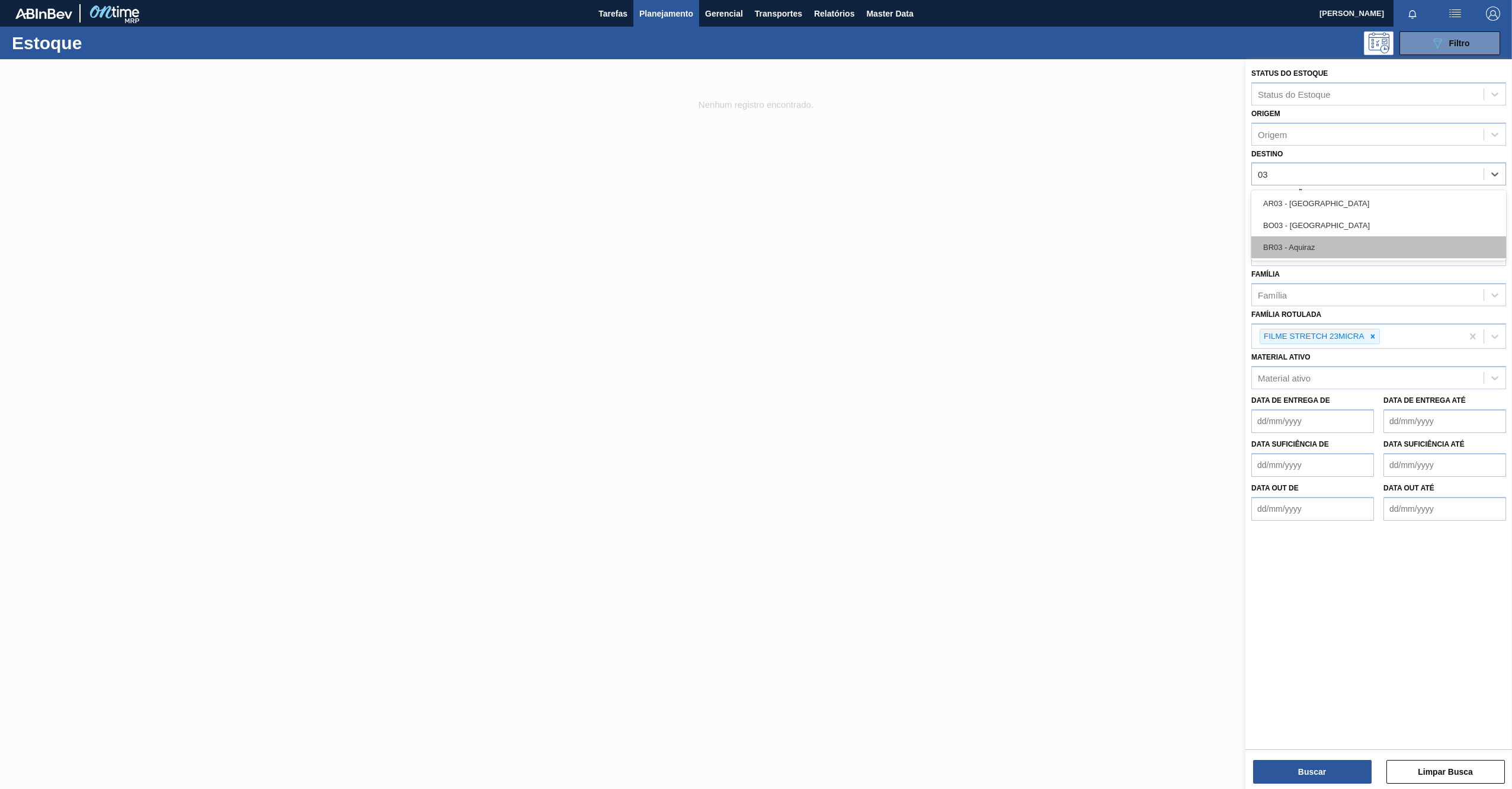
click at [1331, 240] on div "BR03 - Aquiraz" at bounding box center [1378, 247] width 255 height 22
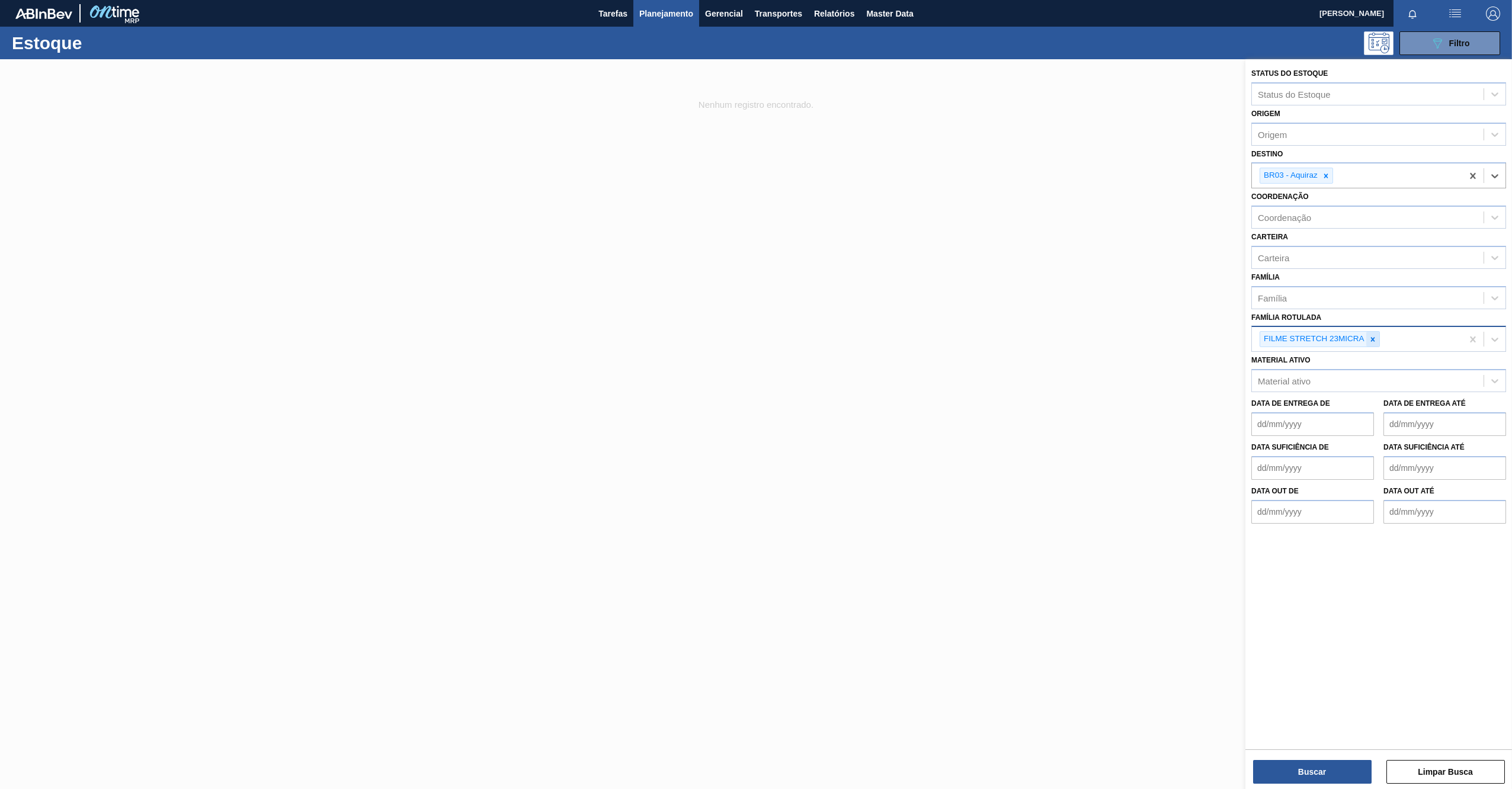
click at [1374, 339] on icon at bounding box center [1372, 339] width 8 height 8
paste Rotulada "FILME LISO 320MM"
type Rotulada "FILME LISO 320MM"
click at [1347, 373] on div "FILME LISO 320MM" at bounding box center [1378, 367] width 255 height 22
click at [1324, 771] on button "Buscar" at bounding box center [1312, 772] width 118 height 24
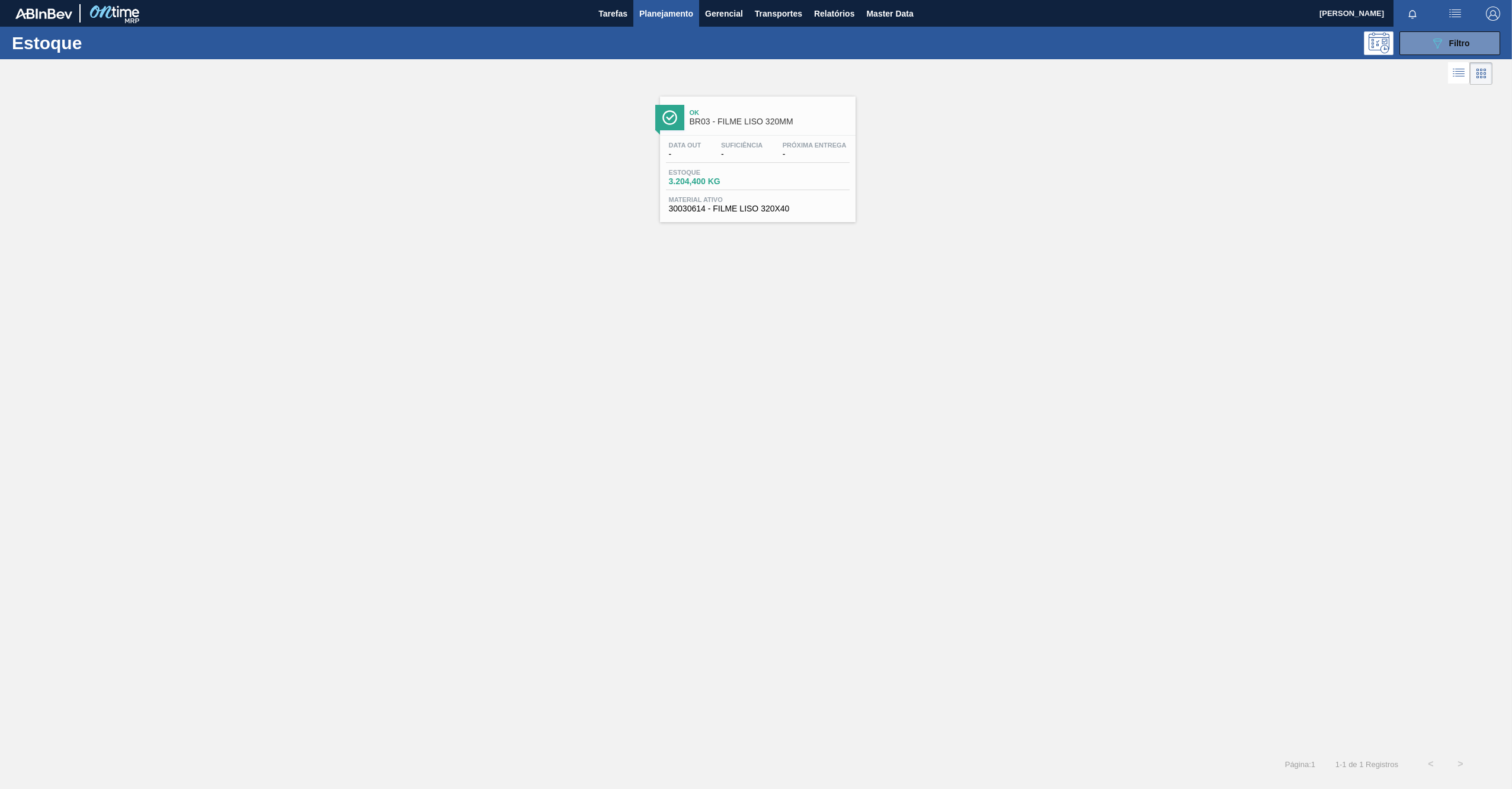
click at [782, 132] on div "Ok BR03 - FILME LISO 320MM Data out - Suficiência - Próxima Entrega - Estoque 3…" at bounding box center [758, 159] width 195 height 125
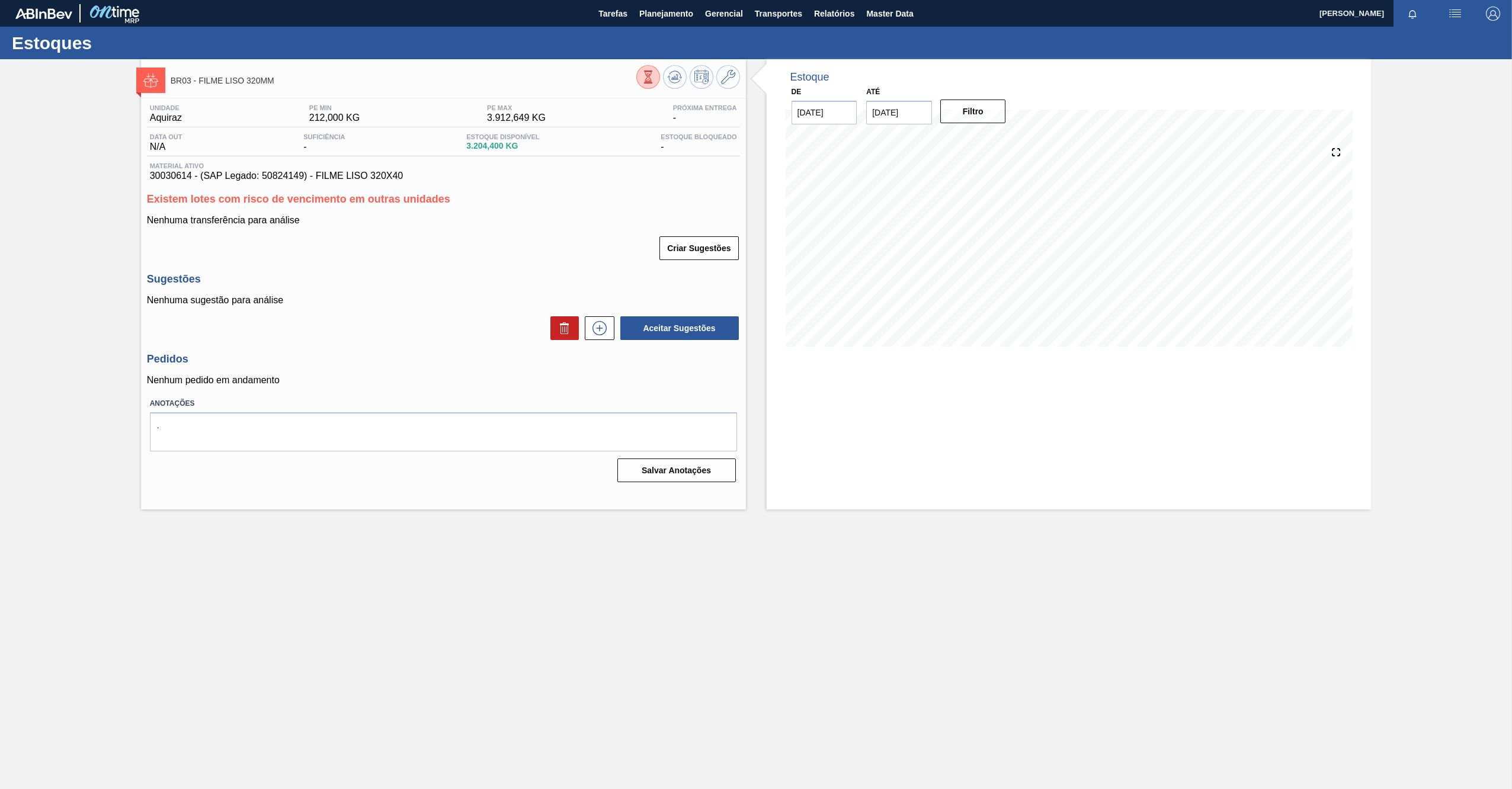
click at [181, 172] on span "30030614 - (SAP Legado: 50824149) - FILME LISO 320X40" at bounding box center [443, 176] width 587 height 11
copy span "30030614"
click at [733, 79] on icon at bounding box center [728, 77] width 14 height 14
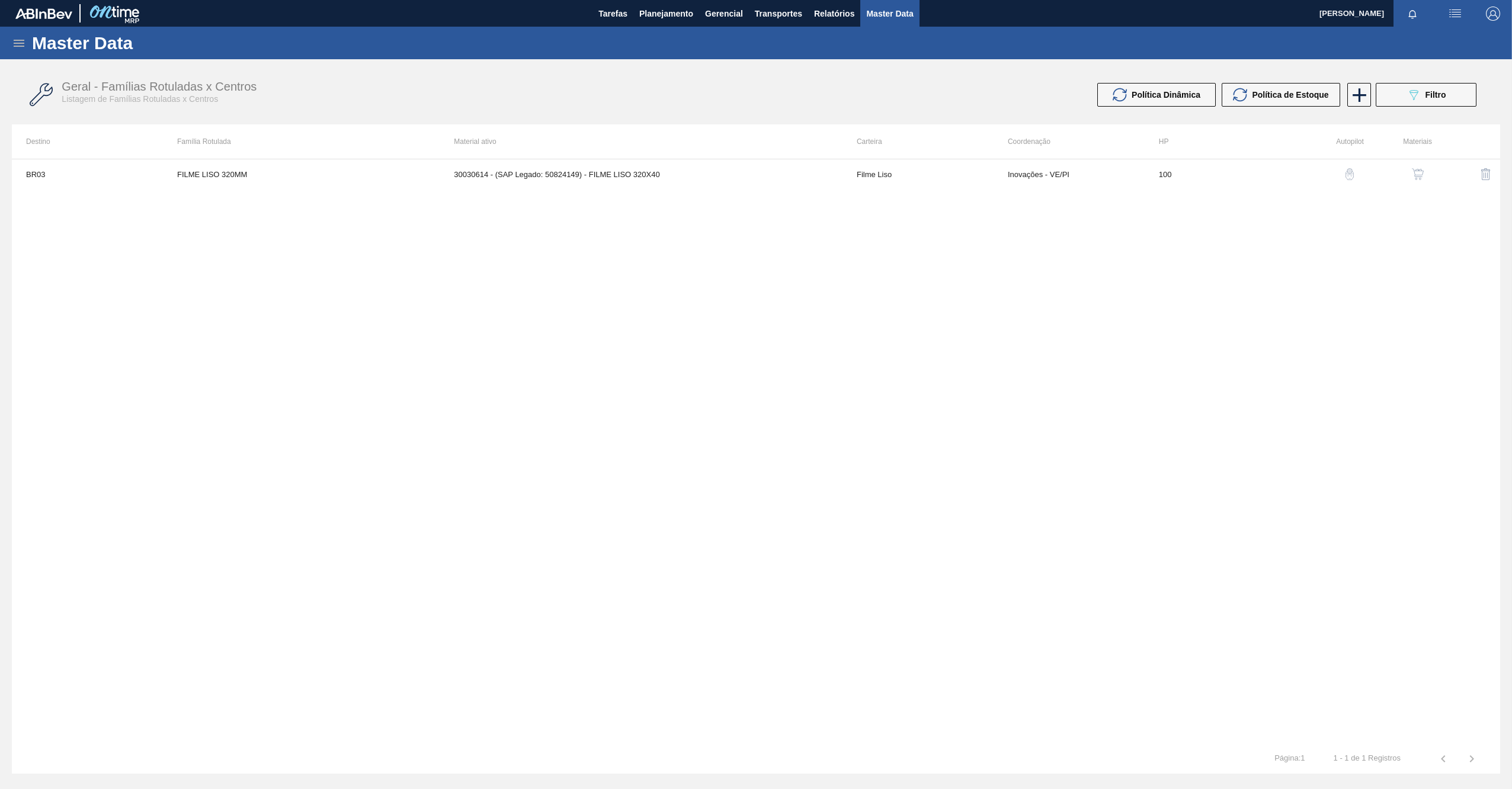
click at [1417, 172] on img "button" at bounding box center [1417, 174] width 12 height 12
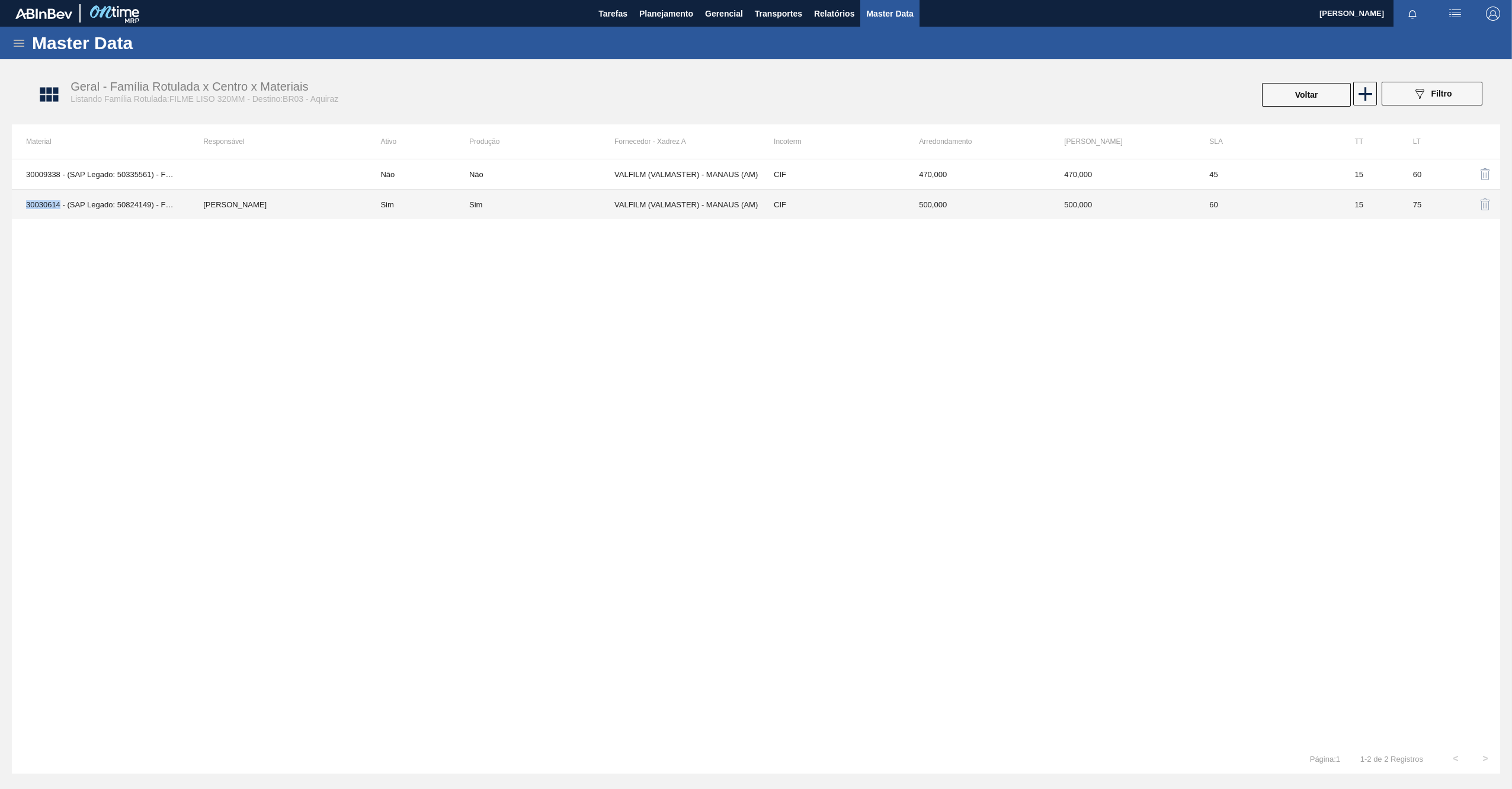
drag, startPoint x: 59, startPoint y: 206, endPoint x: 19, endPoint y: 205, distance: 40.0
click at [19, 205] on td "30030614 - (SAP Legado: 50824149) - FILME LISO 320X40" at bounding box center [100, 204] width 177 height 30
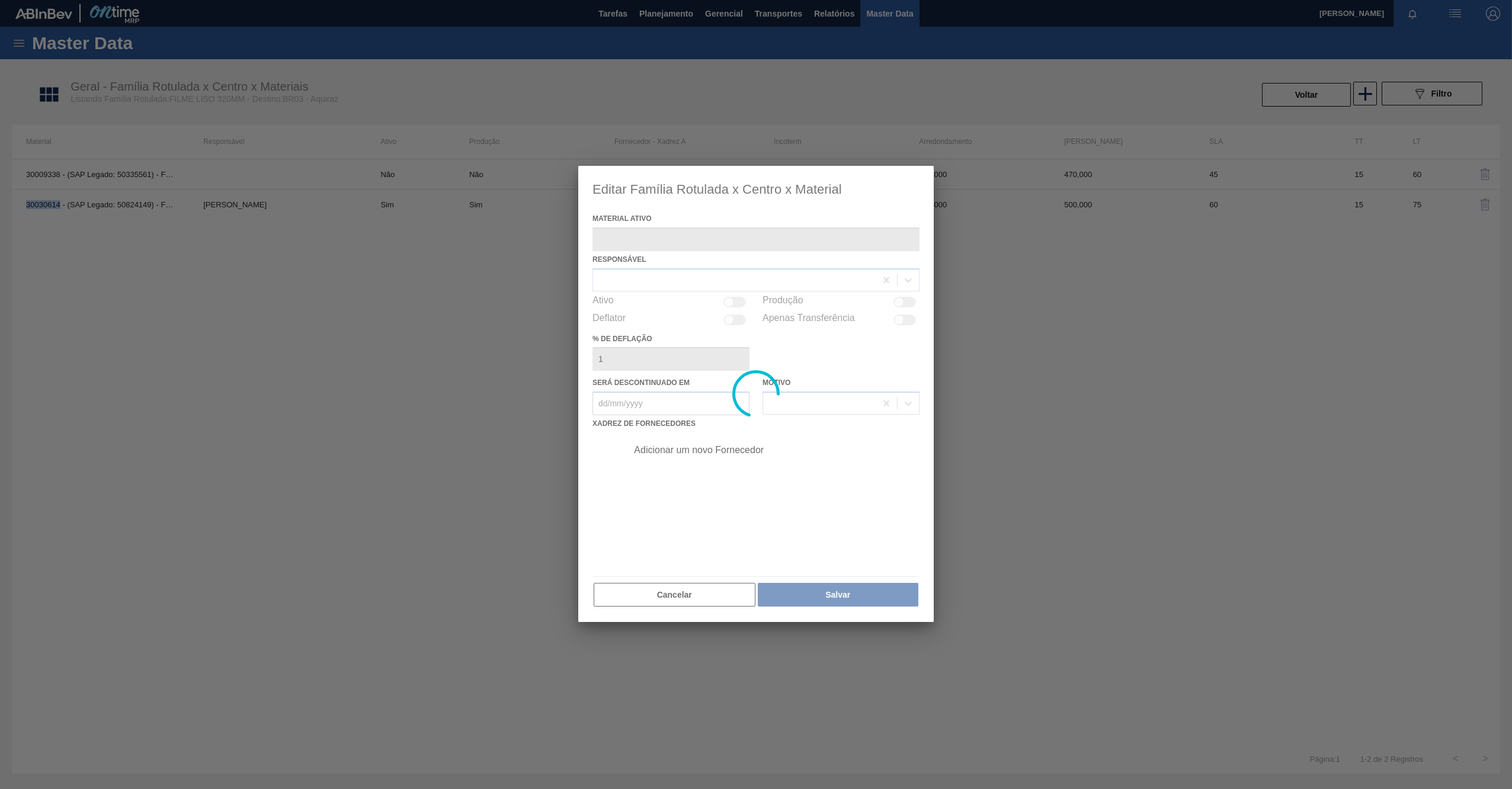
copy td "30030614"
click at [653, 254] on div at bounding box center [756, 394] width 355 height 456
type ativo "30030614 - (SAP Legado: 50824149) - FILME LISO 320X40"
checkbox input "true"
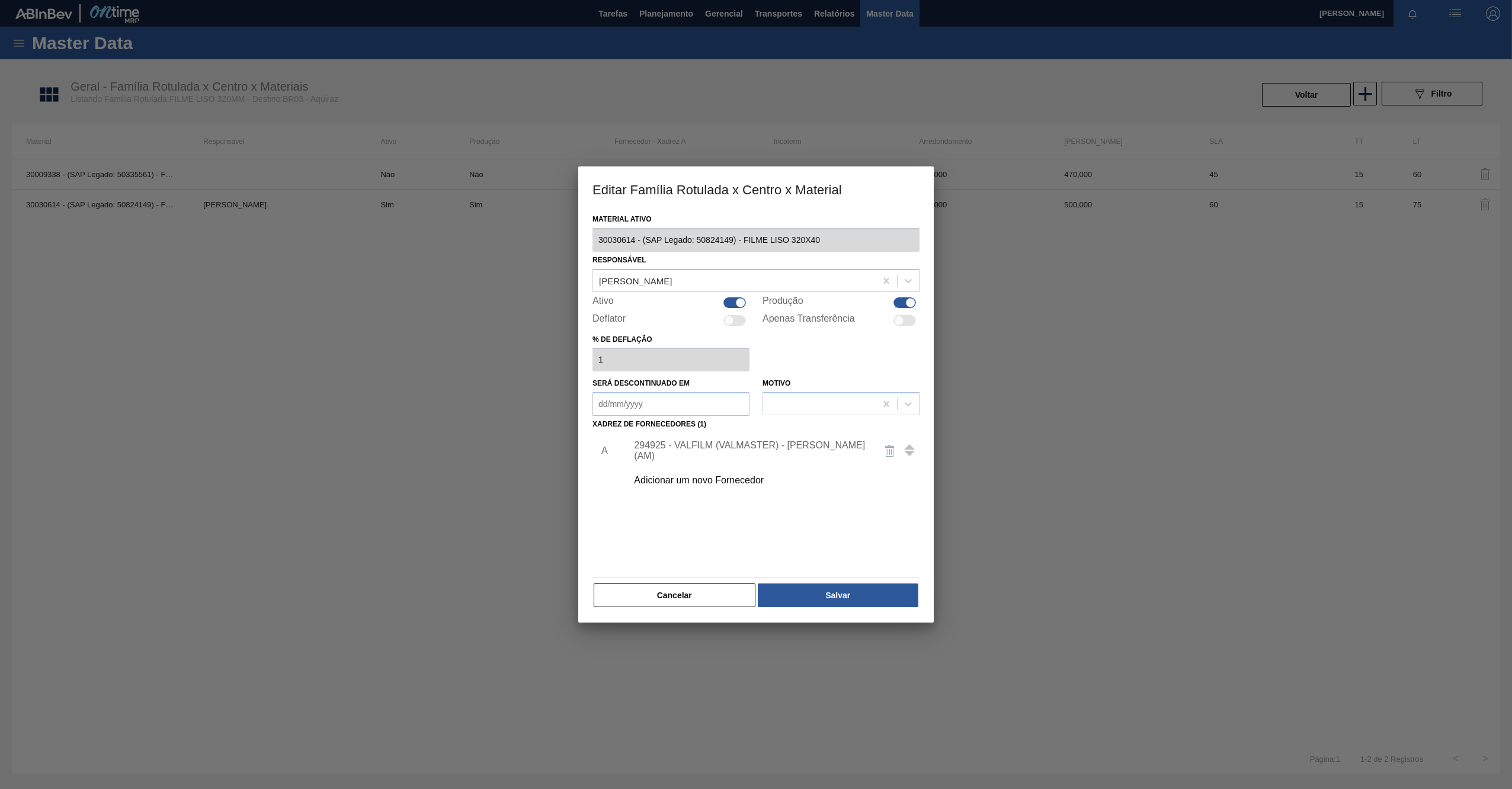
click at [586, 239] on div "Material ativo 30030614 - (SAP Legado: 50824149) - FILME LISO 320X40 Responsáve…" at bounding box center [756, 416] width 355 height 412
click at [627, 599] on button "Cancelar" at bounding box center [674, 595] width 162 height 24
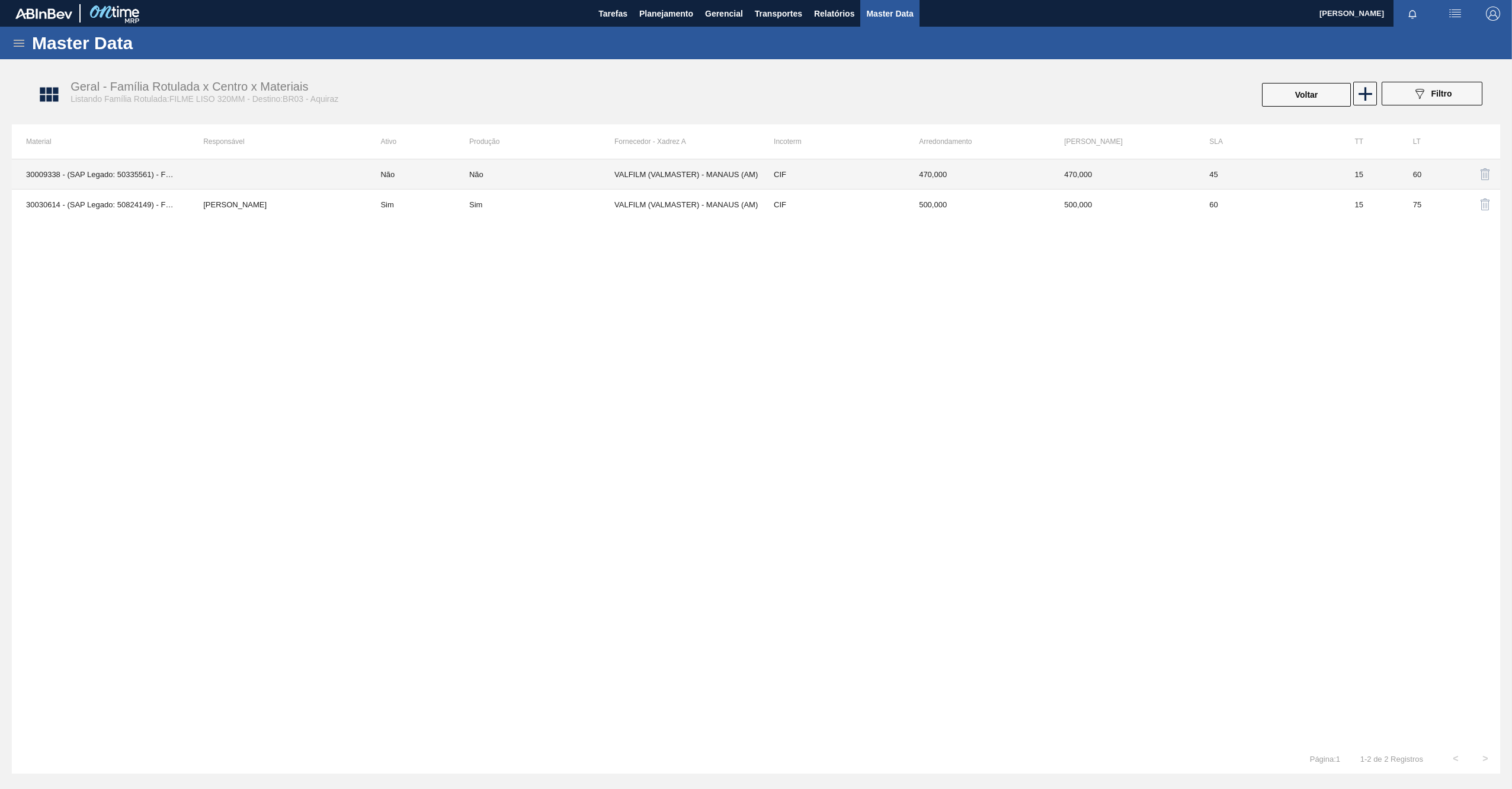
click at [125, 166] on td "30009338 - (SAP Legado: 50335561) - FILME CONT. LISO 320X50 MICRAS" at bounding box center [100, 174] width 177 height 30
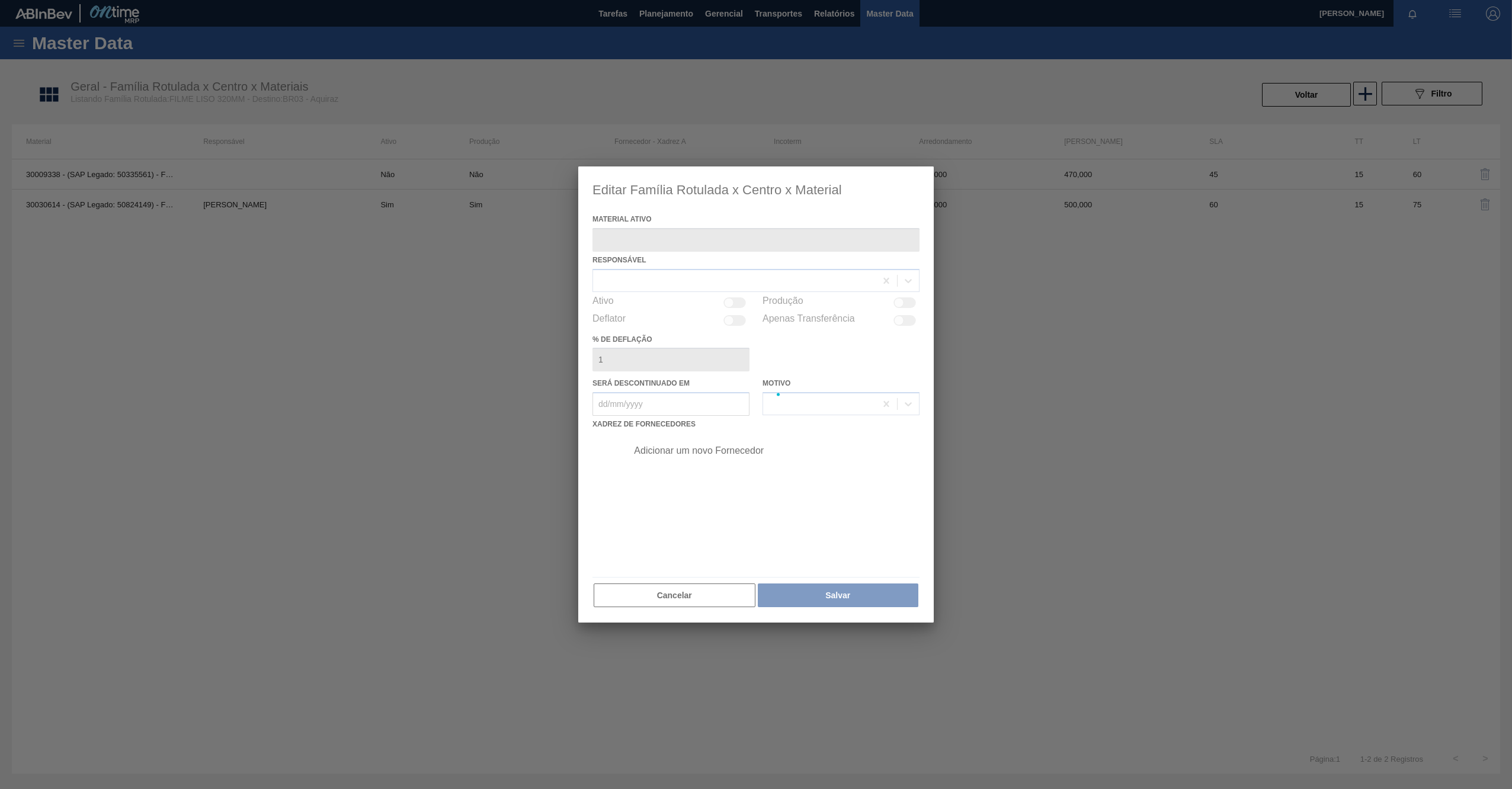
type ativo "30009338 - (SAP Legado: 50335561) - FILME CONT. LISO 320X50 MICRAS"
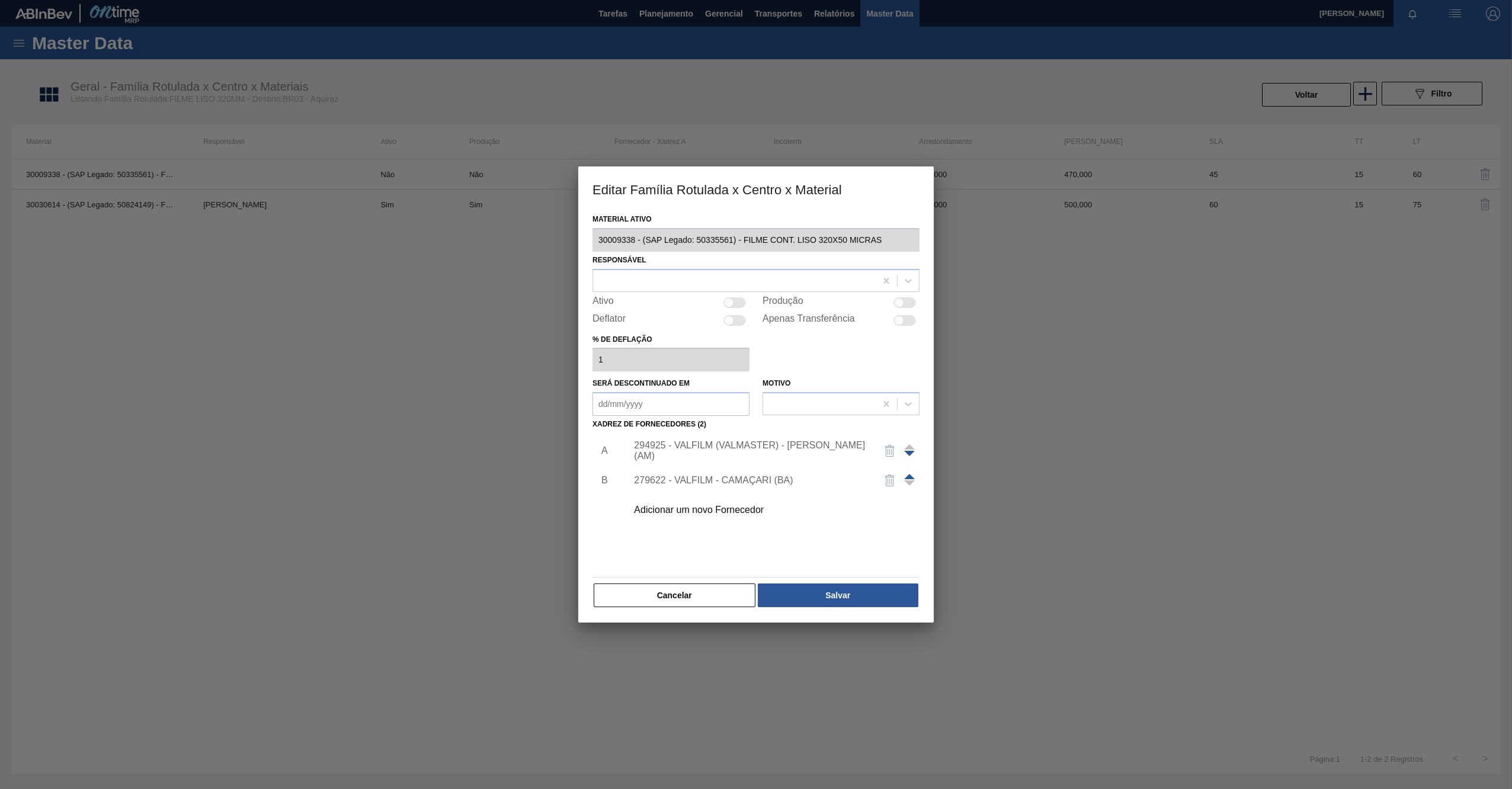
click at [579, 241] on div "Material ativo 30009338 - (SAP Legado: 50335561) - FILME CONT. LISO 320X50 MICR…" at bounding box center [756, 416] width 355 height 412
drag, startPoint x: 579, startPoint y: 241, endPoint x: 431, endPoint y: 323, distance: 169.2
click at [431, 323] on div at bounding box center [756, 394] width 1512 height 789
click at [709, 588] on button "Cancelar" at bounding box center [674, 595] width 162 height 24
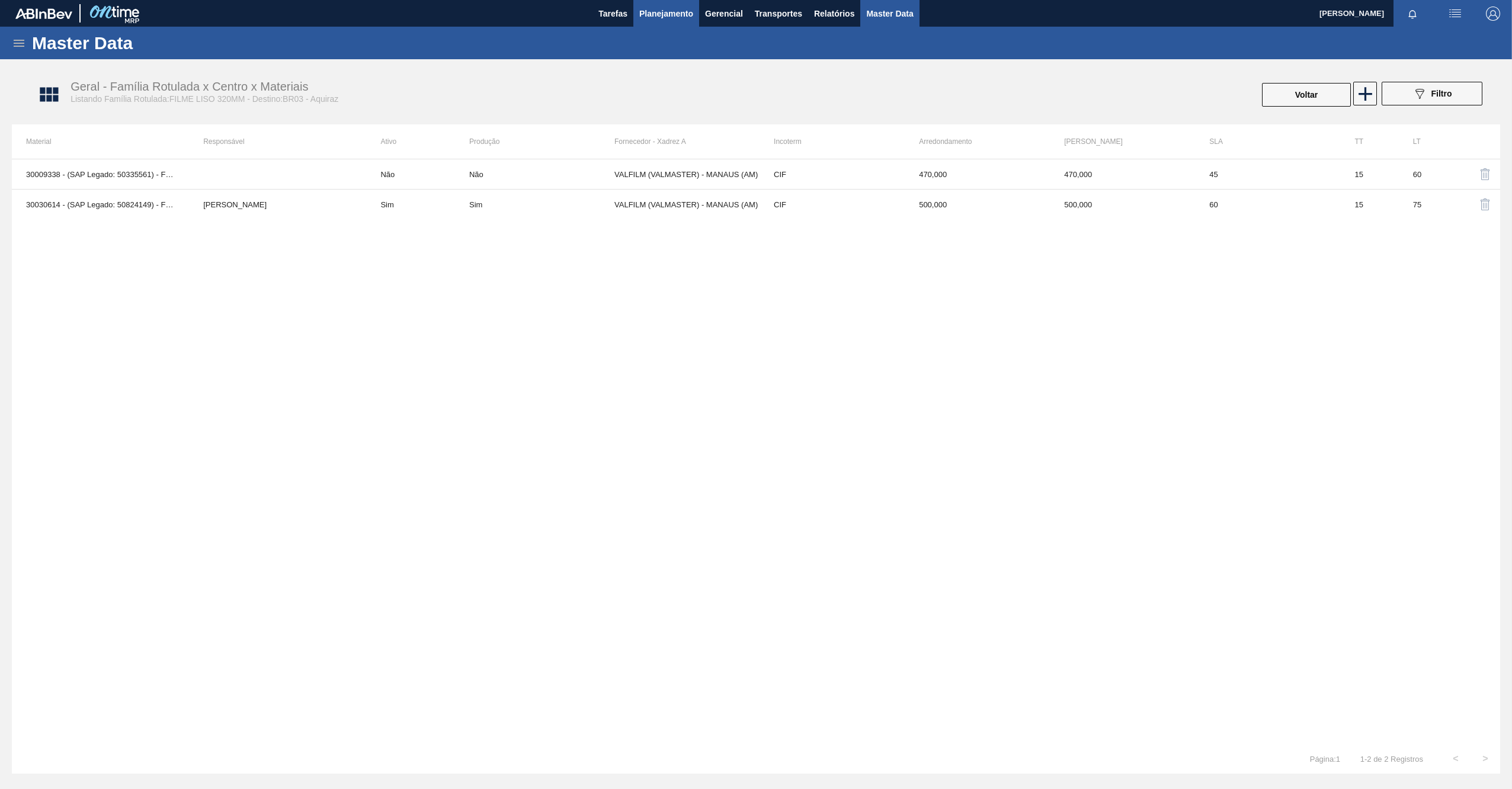
click at [681, 15] on span "Planejamento" at bounding box center [666, 13] width 54 height 14
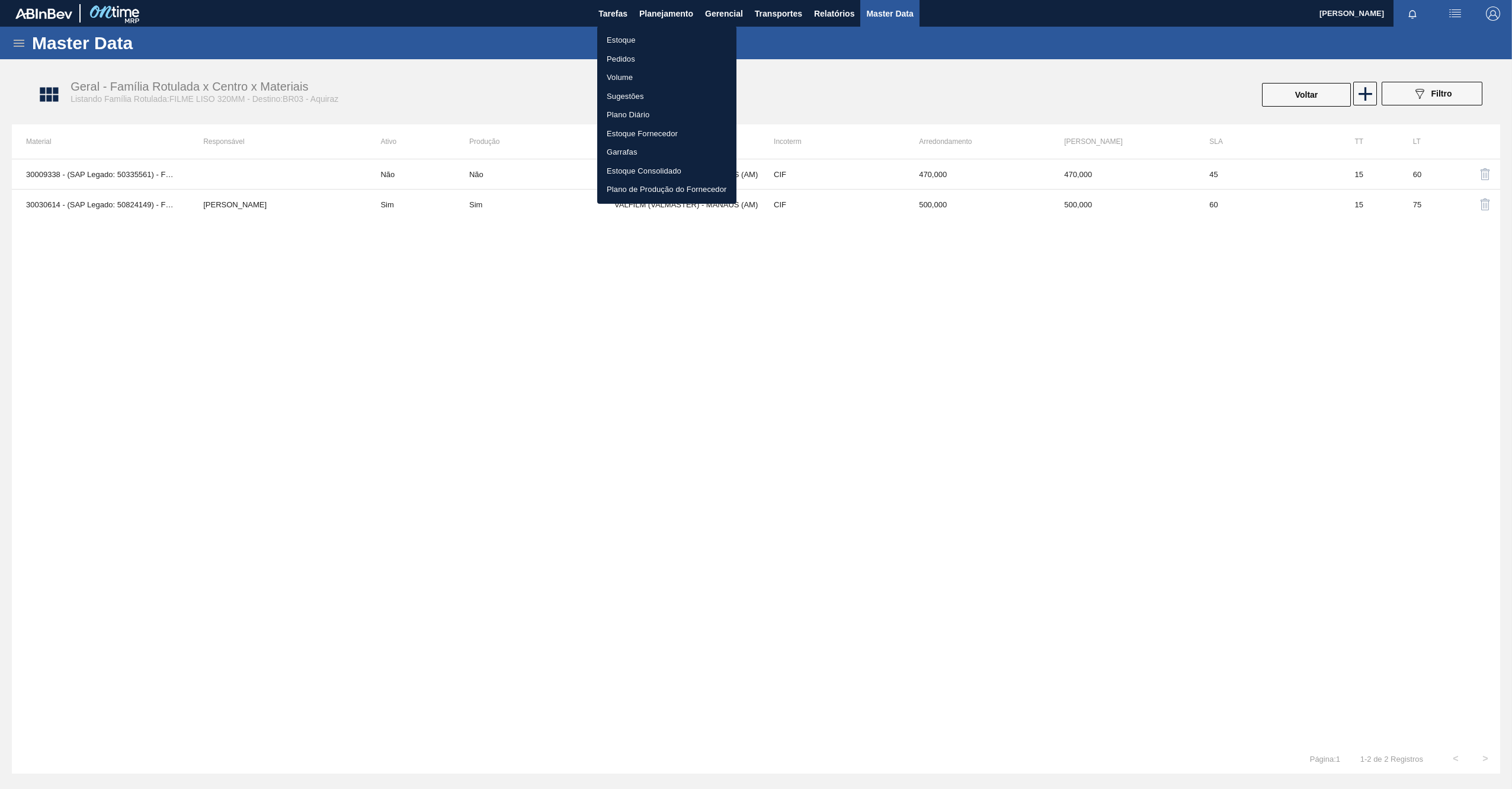
drag, startPoint x: 622, startPoint y: 42, endPoint x: 632, endPoint y: 42, distance: 10.0
click at [622, 42] on li "Estoque" at bounding box center [666, 40] width 139 height 19
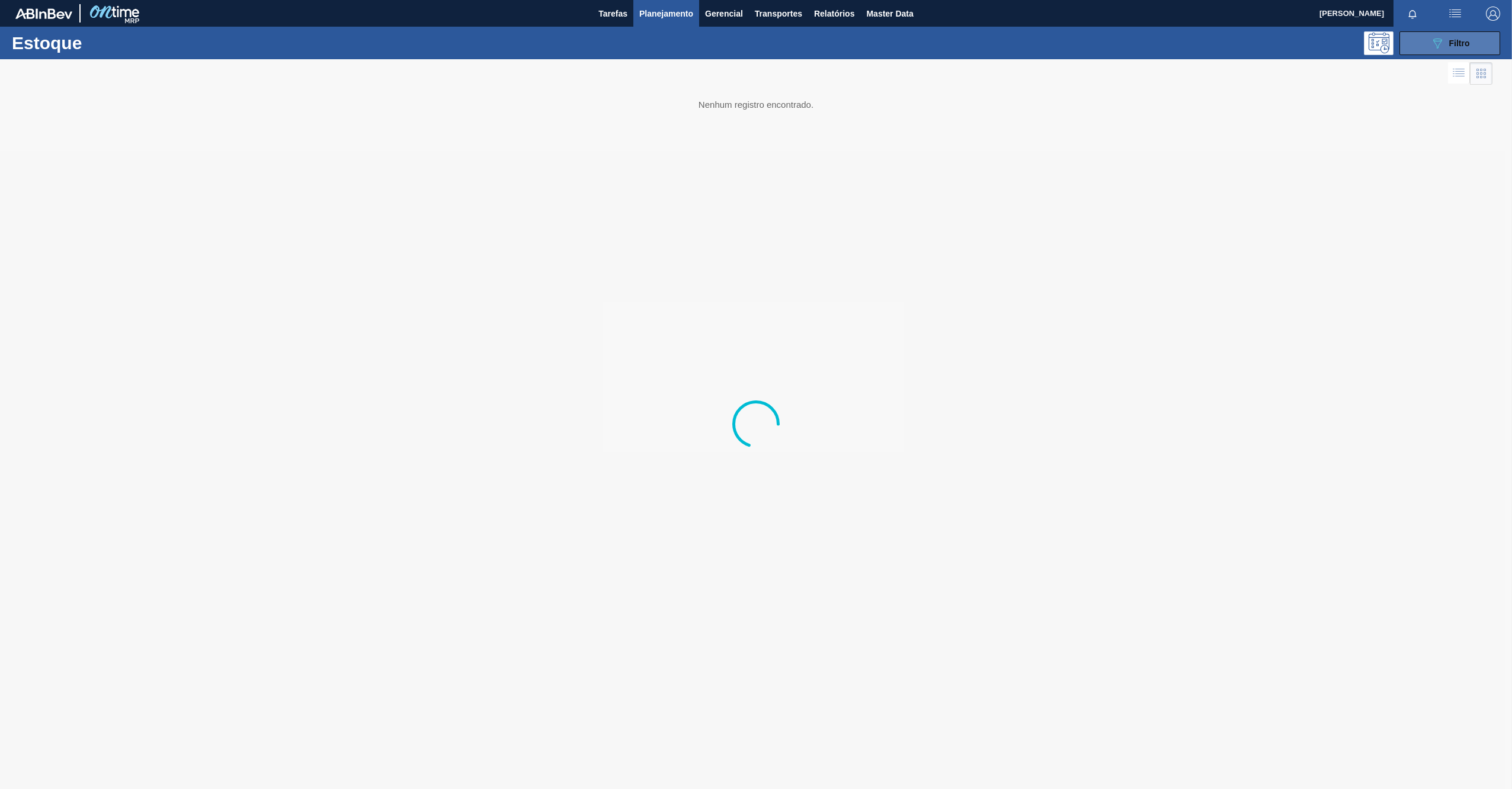
click at [1422, 42] on button "089F7B8B-B2A5-4AFE-B5C0-19BA573D28AC Filtro" at bounding box center [1449, 43] width 101 height 24
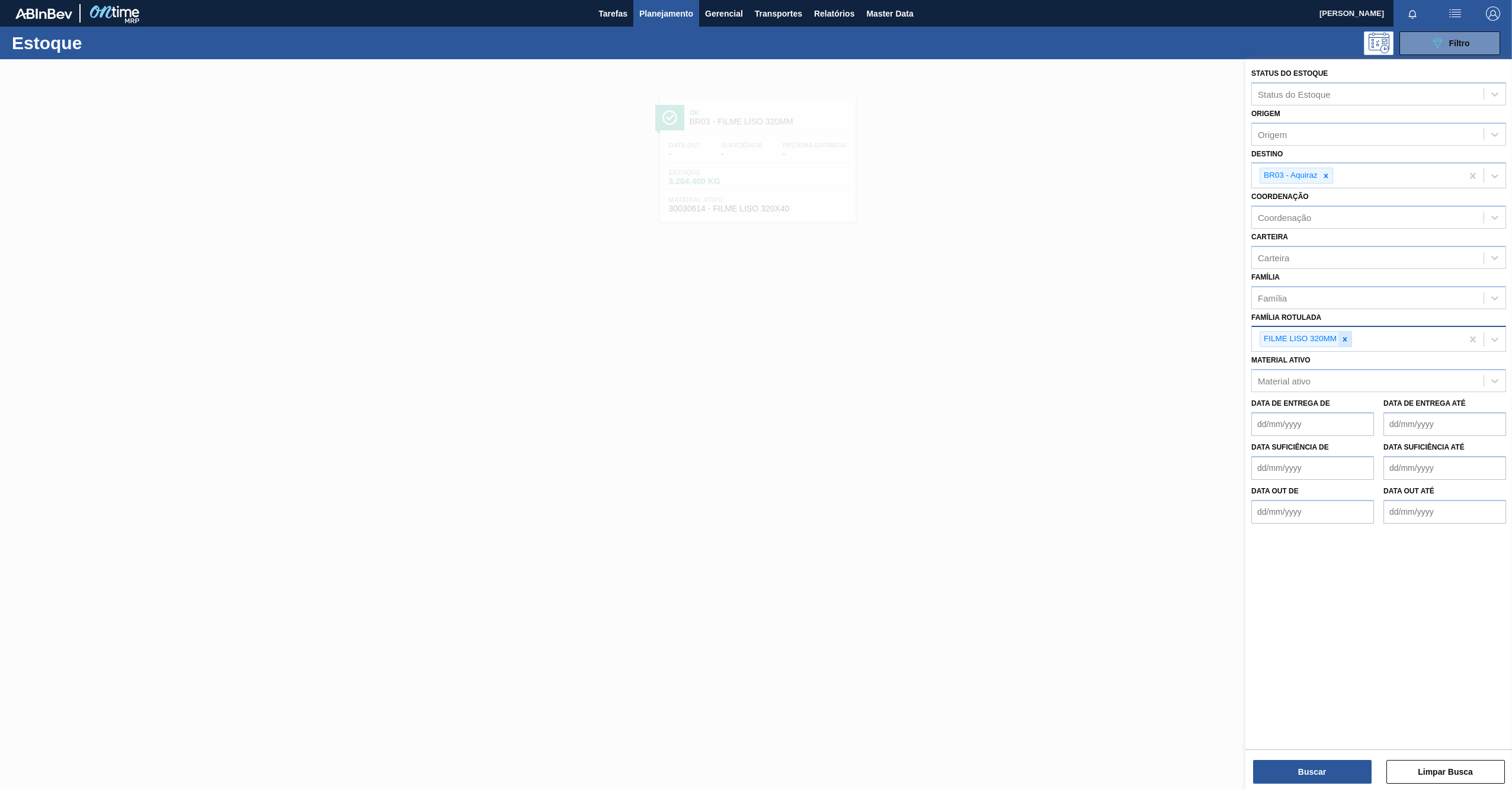
click at [1344, 336] on icon at bounding box center [1344, 339] width 8 height 8
paste Rotulada "MALTE MAINSTREAM"
type Rotulada "MALTE MAINSTREAM"
click at [1319, 361] on div "MALTE MAINSTREAM" at bounding box center [1378, 367] width 255 height 22
click at [1296, 774] on button "Buscar" at bounding box center [1312, 772] width 118 height 24
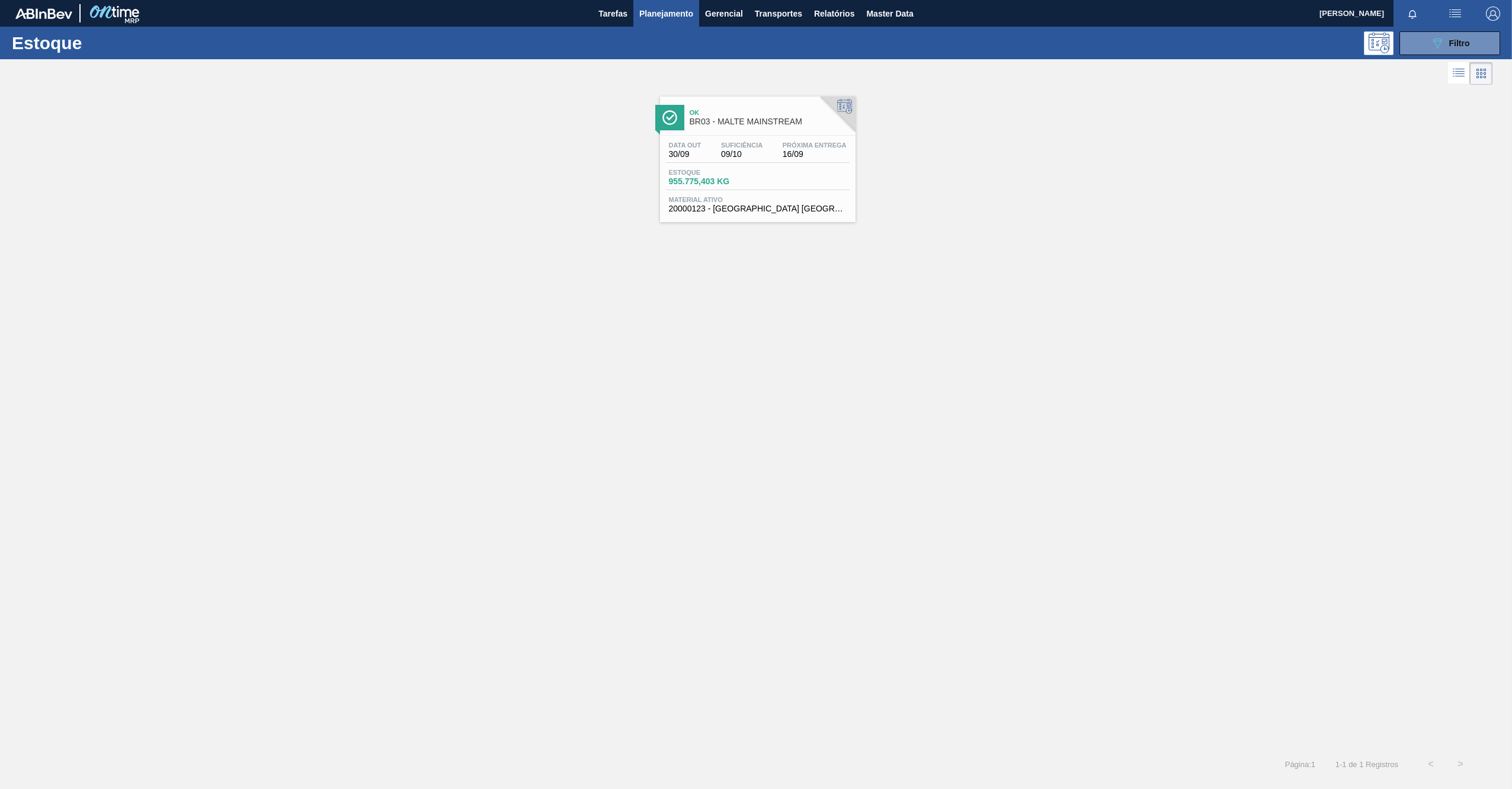
click at [755, 122] on span "BR03 - MALTE MAINSTREAM" at bounding box center [769, 122] width 160 height 9
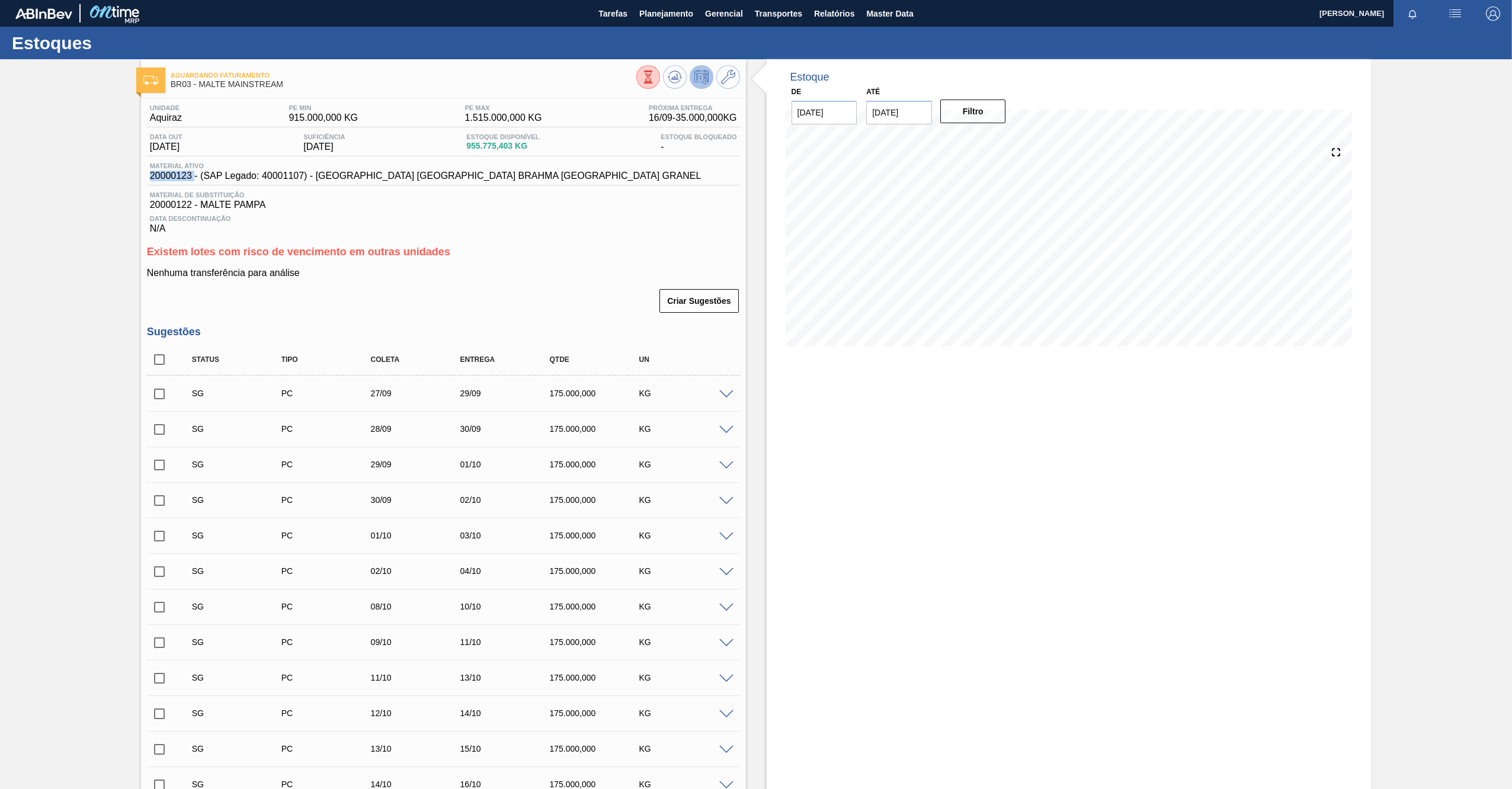
drag, startPoint x: 193, startPoint y: 179, endPoint x: 140, endPoint y: 179, distance: 53.0
copy span "20000123"
drag, startPoint x: 190, startPoint y: 204, endPoint x: 115, endPoint y: 205, distance: 75.0
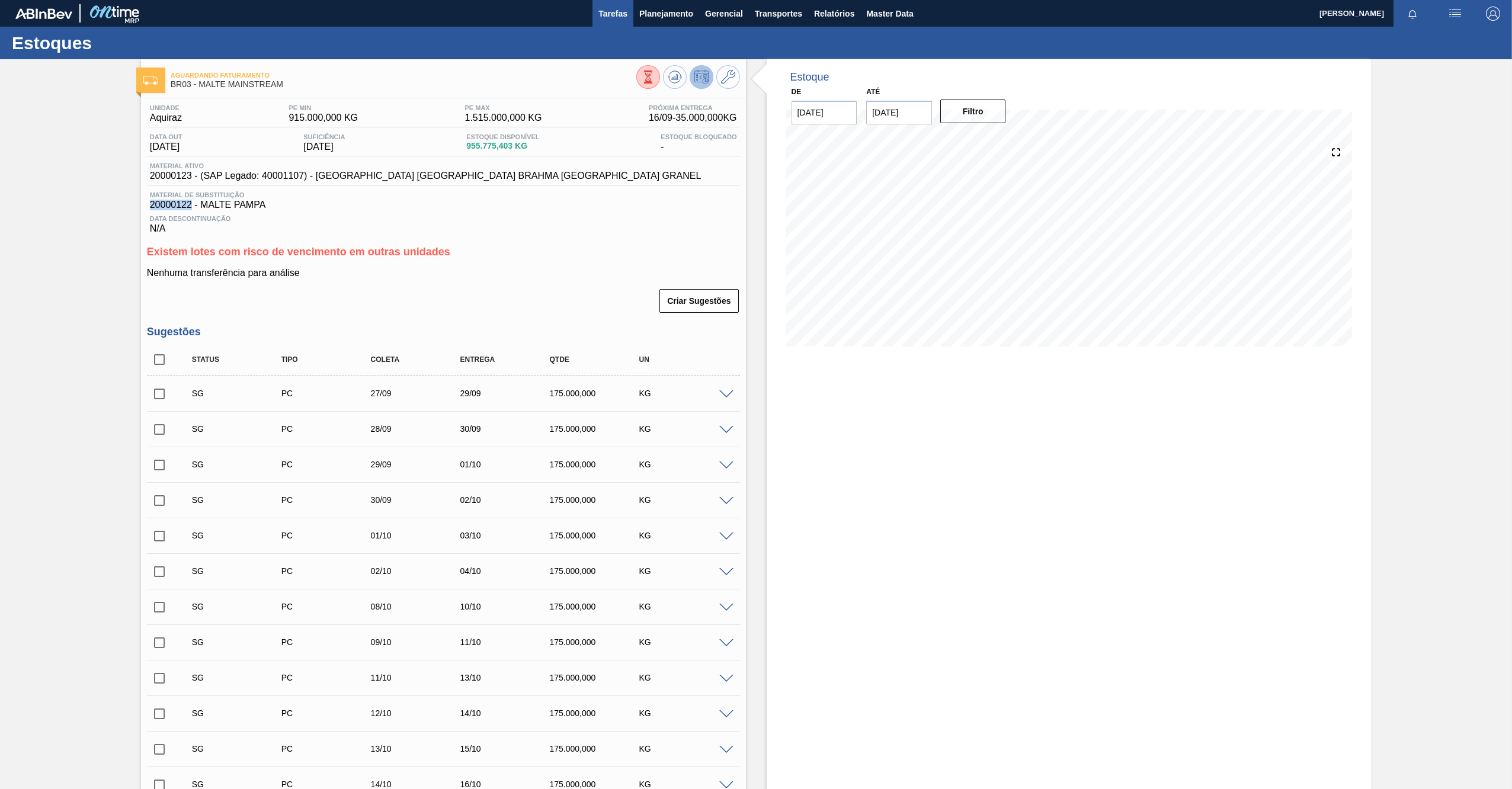
copy span "20000122"
click at [722, 73] on icon at bounding box center [728, 77] width 14 height 14
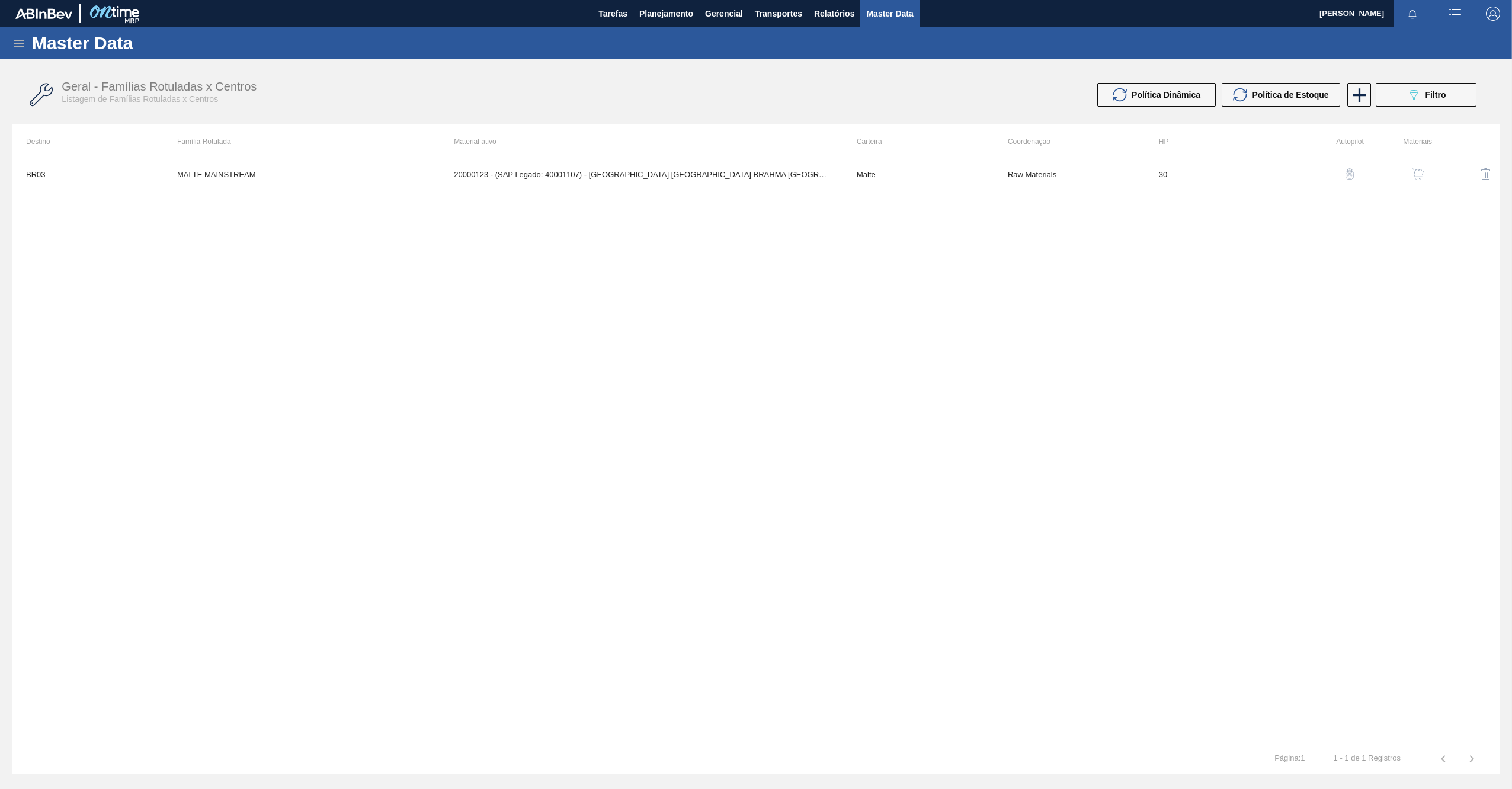
click at [542, 192] on div "BR03 MALTE MAINSTREAM 20000123 - (SAP Legado: 40001107) - [GEOGRAPHIC_DATA] [GE…" at bounding box center [756, 451] width 1488 height 586
click at [533, 179] on td "20000123 - (SAP Legado: 40001107) - [GEOGRAPHIC_DATA] [GEOGRAPHIC_DATA] BRAHMA …" at bounding box center [640, 174] width 402 height 29
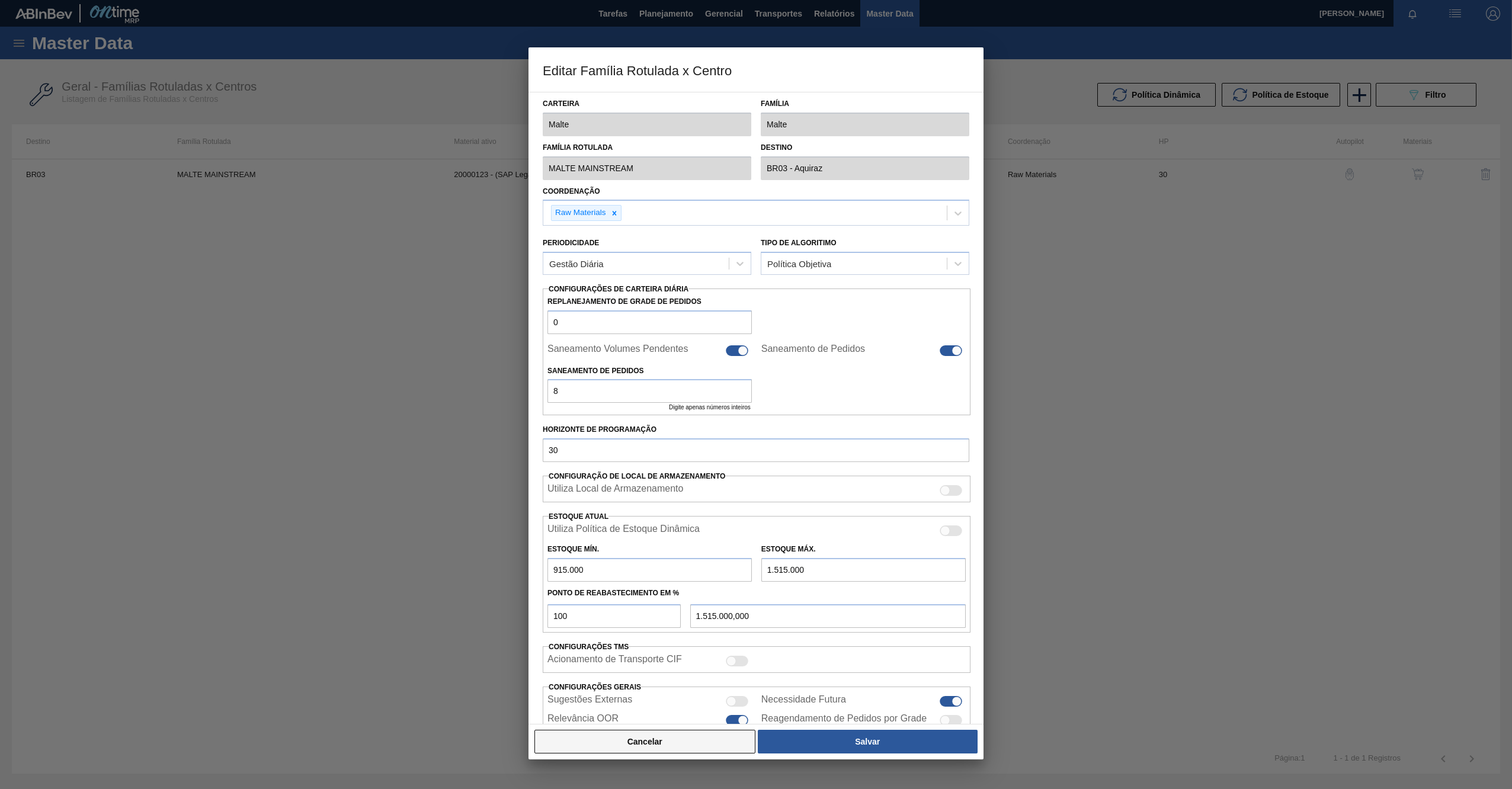
click at [658, 742] on button "Cancelar" at bounding box center [644, 741] width 221 height 24
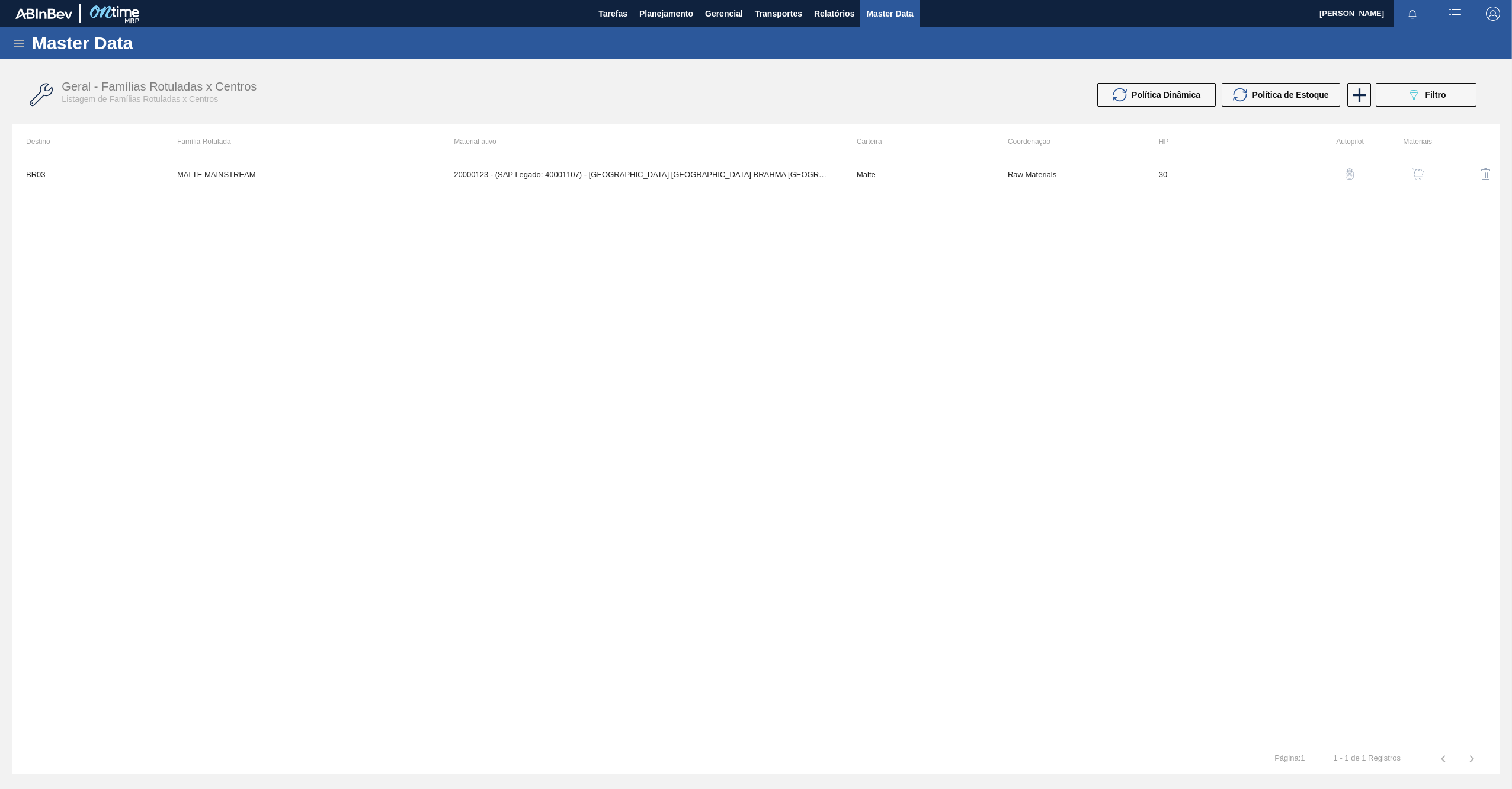
click at [1416, 172] on img "button" at bounding box center [1417, 174] width 12 height 12
